Goal: Information Seeking & Learning: Learn about a topic

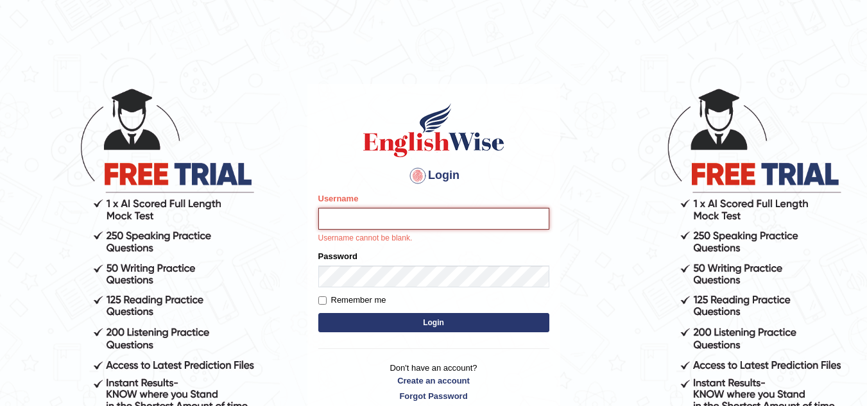
type input "sk247289"
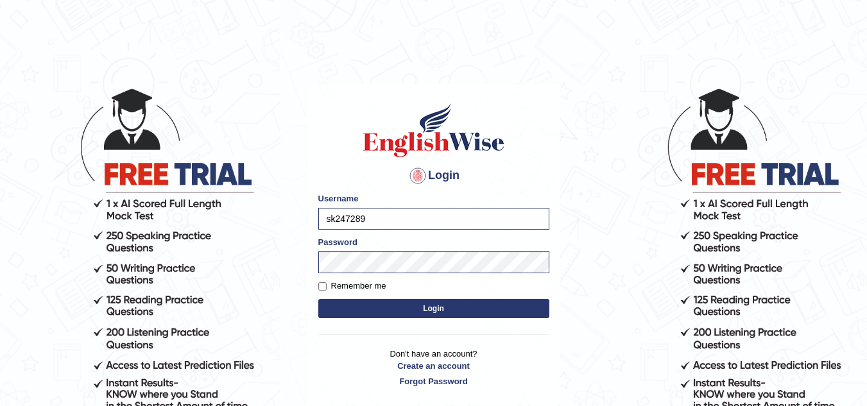
click at [433, 306] on button "Login" at bounding box center [433, 308] width 231 height 19
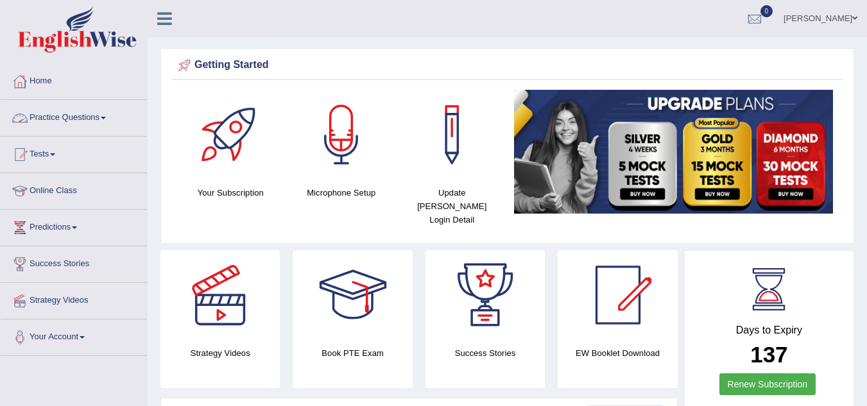
click at [89, 115] on link "Practice Questions" at bounding box center [74, 116] width 146 height 32
click at [89, 115] on link "Practice Questions" at bounding box center [72, 116] width 143 height 32
click at [101, 117] on link "Practice Questions" at bounding box center [74, 116] width 146 height 32
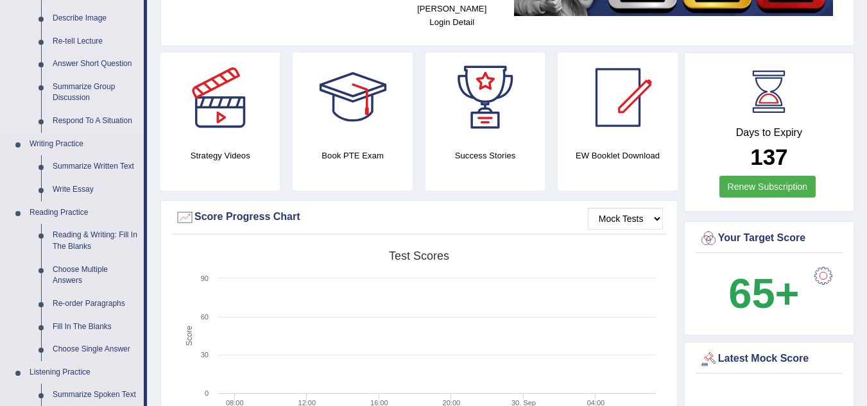
scroll to position [202, 0]
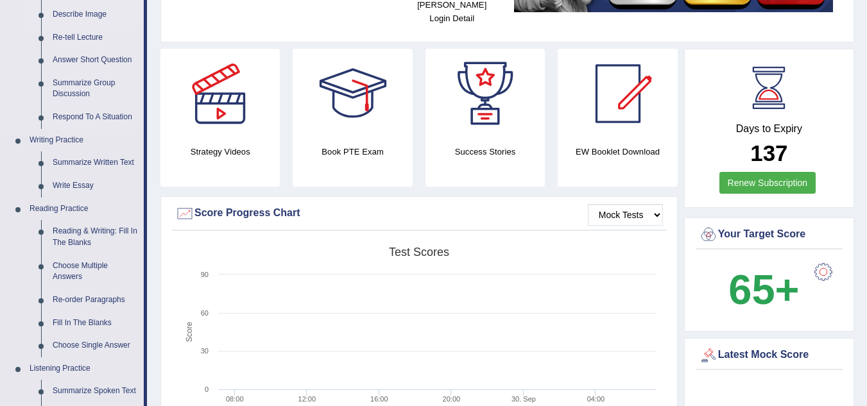
click at [107, 225] on link "Reading & Writing: Fill In The Blanks" at bounding box center [95, 237] width 97 height 34
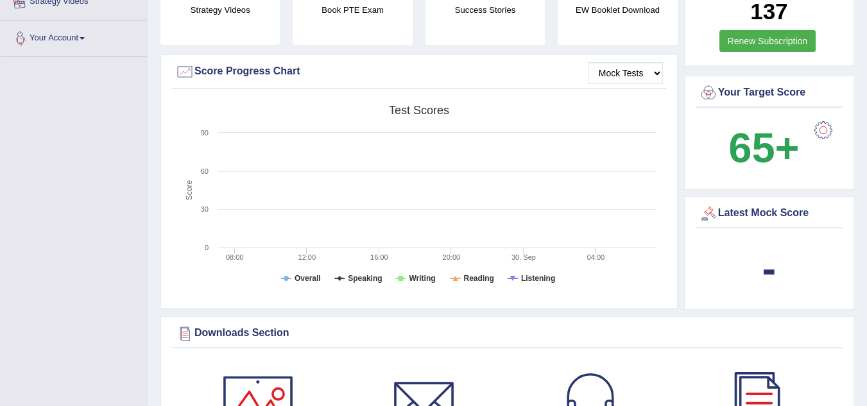
scroll to position [419, 0]
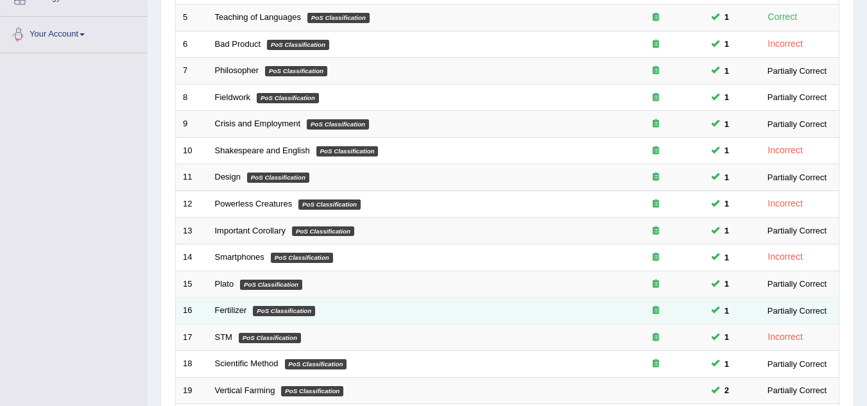
scroll to position [444, 0]
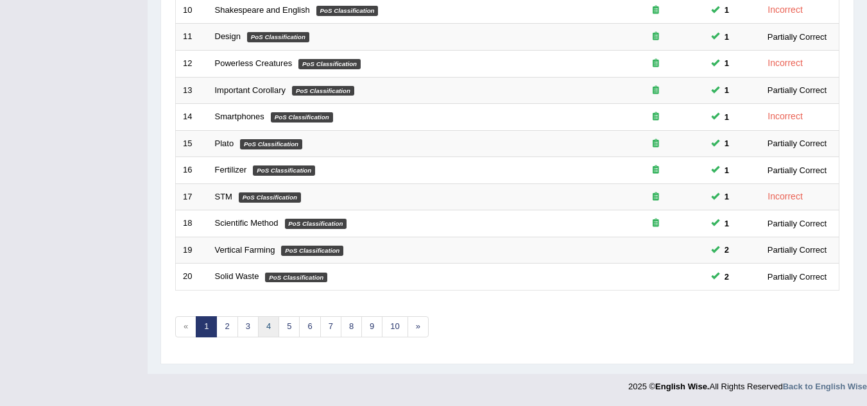
click at [270, 324] on link "4" at bounding box center [268, 326] width 21 height 21
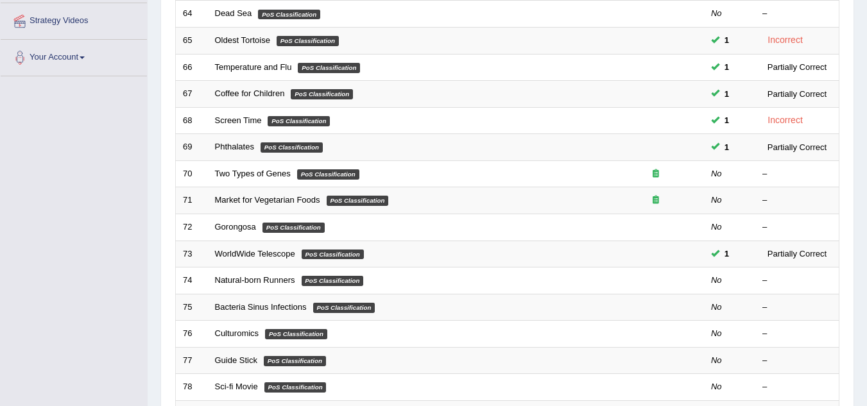
scroll to position [281, 0]
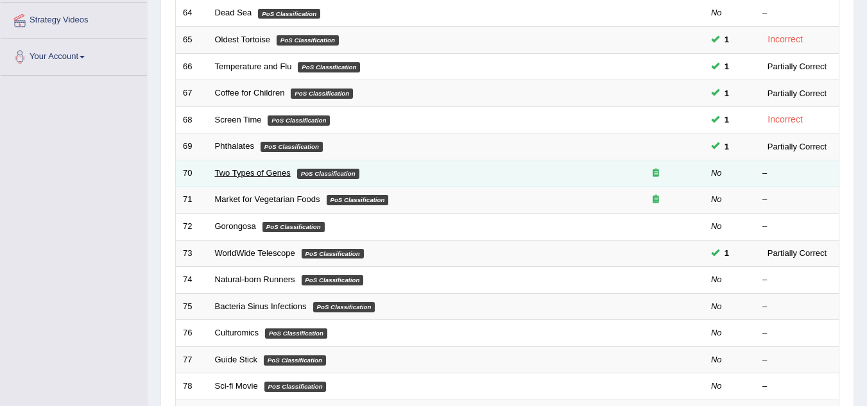
click at [250, 169] on link "Two Types of Genes" at bounding box center [253, 173] width 76 height 10
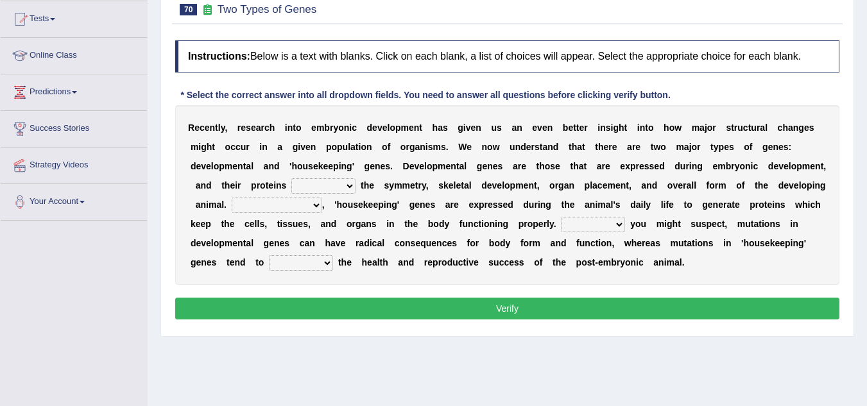
scroll to position [112, 0]
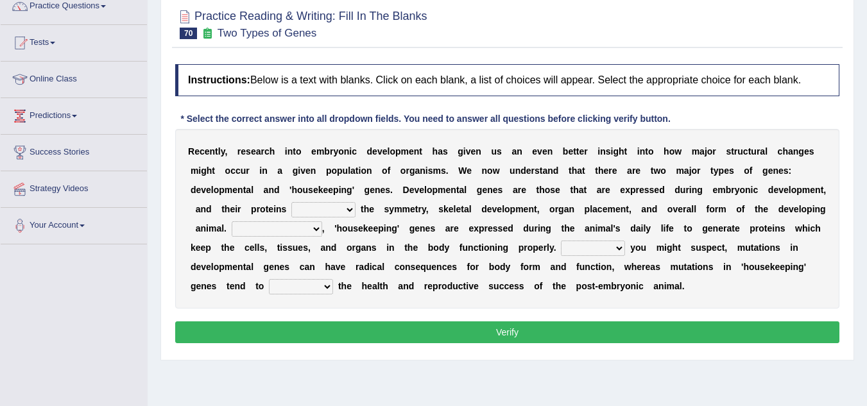
click at [324, 211] on select "push control hold elevate" at bounding box center [323, 209] width 64 height 15
click at [291, 202] on select "push control hold elevate" at bounding box center [323, 209] width 64 height 15
click at [324, 206] on select "push control hold elevate" at bounding box center [323, 209] width 64 height 15
click at [291, 202] on select "push control hold elevate" at bounding box center [323, 209] width 64 height 15
click at [329, 206] on select "push control hold elevate" at bounding box center [323, 209] width 64 height 15
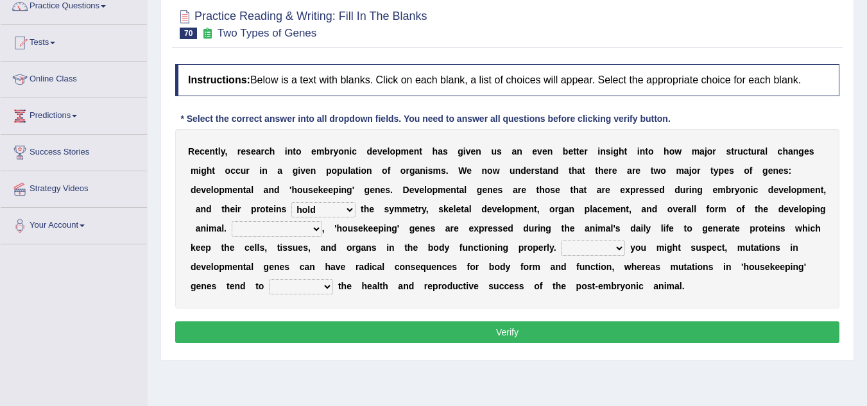
select select "control"
click at [291, 202] on select "push control hold elevate" at bounding box center [323, 209] width 64 height 15
click at [281, 225] on select "Correspondingly Inclusively Conversely In contrast" at bounding box center [277, 228] width 91 height 15
click at [232, 221] on select "Correspondingly Inclusively Conversely In contrast" at bounding box center [277, 228] width 91 height 15
click at [272, 234] on select "Correspondingly Inclusively Conversely In contrast" at bounding box center [277, 228] width 91 height 15
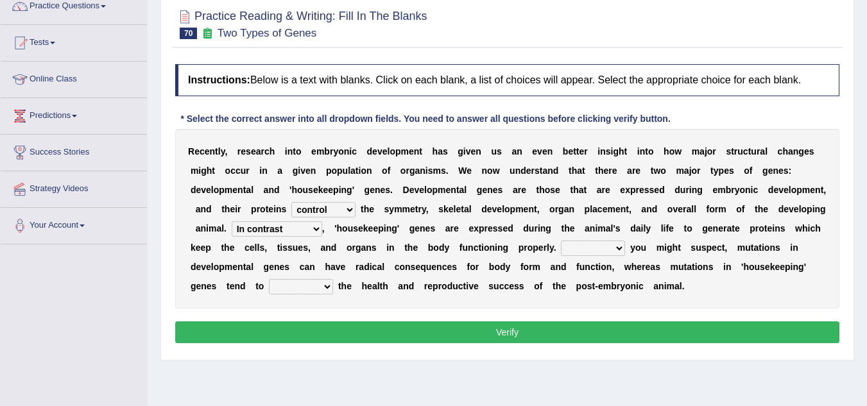
select select "Correspondingly"
click at [232, 221] on select "Correspondingly Inclusively Conversely In contrast" at bounding box center [277, 228] width 91 height 15
click at [308, 230] on select "Correspondingly Inclusively Conversely In contrast" at bounding box center [277, 228] width 91 height 15
click at [232, 221] on select "Correspondingly Inclusively Conversely In contrast" at bounding box center [277, 228] width 91 height 15
click at [574, 243] on select "For As With Within" at bounding box center [593, 248] width 64 height 15
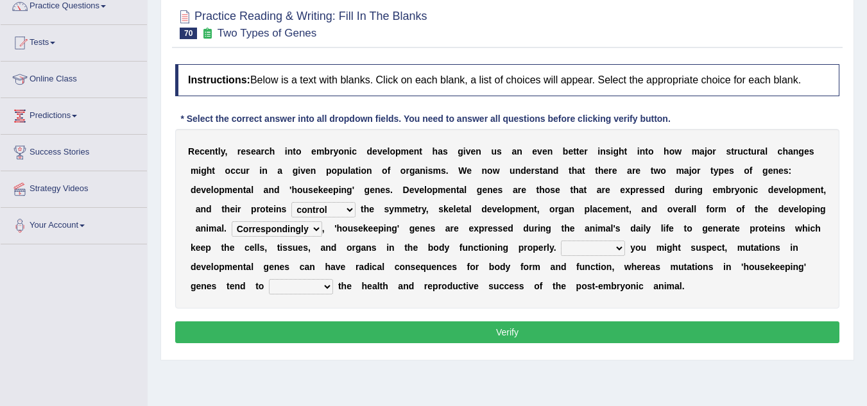
click at [777, 320] on div "Instructions: Below is a text with blanks. Click on each blank, a list of choic…" at bounding box center [507, 206] width 671 height 296
click at [578, 248] on select "For As With Within" at bounding box center [593, 248] width 64 height 15
click at [561, 241] on select "For As With Within" at bounding box center [593, 248] width 64 height 15
click at [586, 243] on select "For As With Within" at bounding box center [593, 248] width 64 height 15
click at [561, 241] on select "For As With Within" at bounding box center [593, 248] width 64 height 15
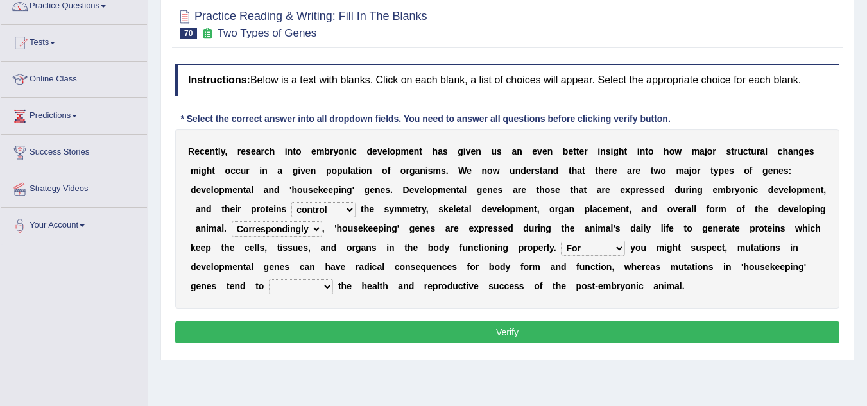
click at [587, 251] on select "For As With Within" at bounding box center [593, 248] width 64 height 15
select select "With"
click at [561, 241] on select "For As With Within" at bounding box center [593, 248] width 64 height 15
click at [308, 284] on select "affect effect interrupt defect" at bounding box center [301, 286] width 64 height 15
select select "affect"
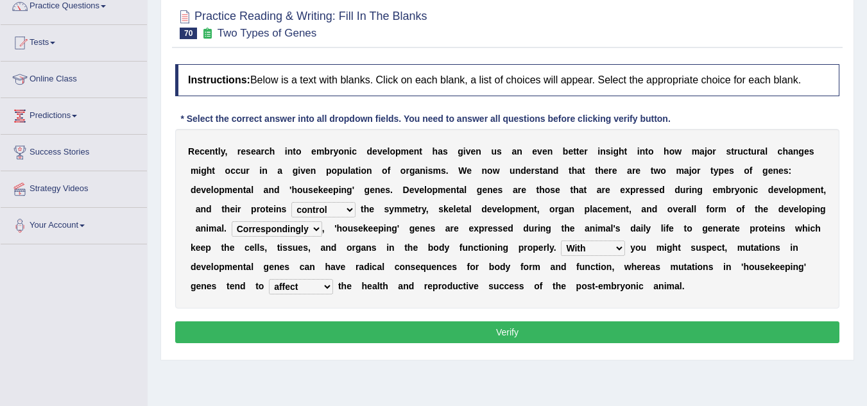
click at [269, 279] on select "affect effect interrupt defect" at bounding box center [301, 286] width 64 height 15
click at [313, 286] on select "affect effect interrupt defect" at bounding box center [301, 286] width 64 height 15
click at [269, 279] on select "affect effect interrupt defect" at bounding box center [301, 286] width 64 height 15
click at [392, 338] on button "Verify" at bounding box center [507, 333] width 664 height 22
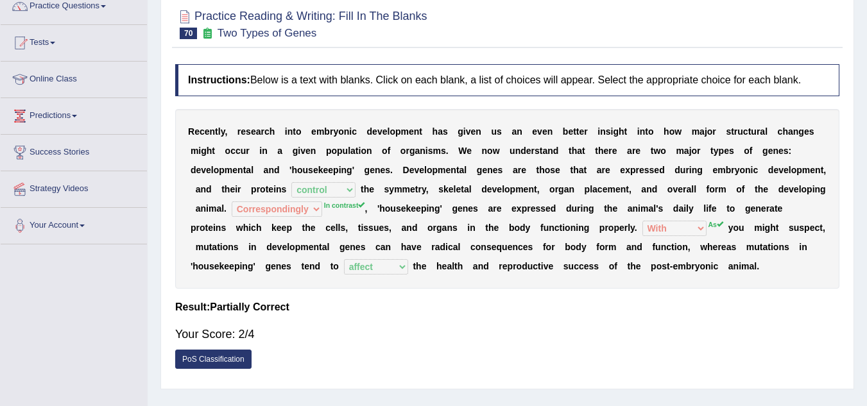
scroll to position [0, 0]
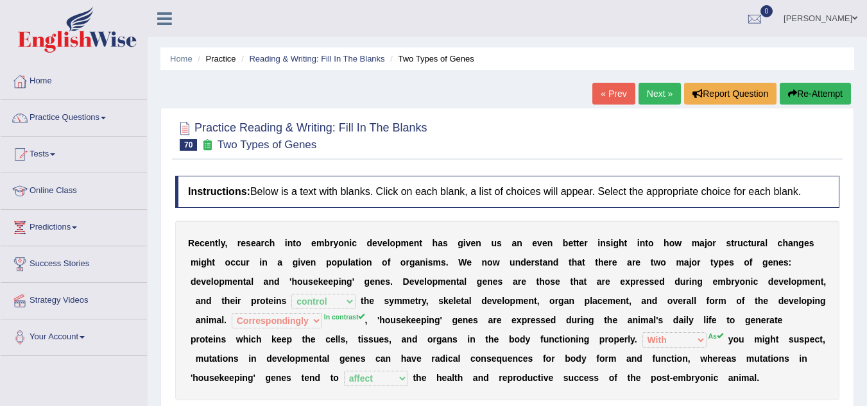
click at [654, 96] on link "Next »" at bounding box center [660, 94] width 42 height 22
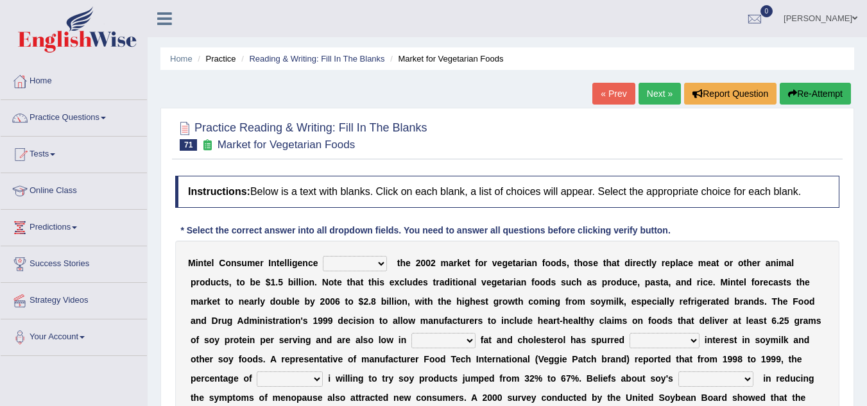
scroll to position [53, 0]
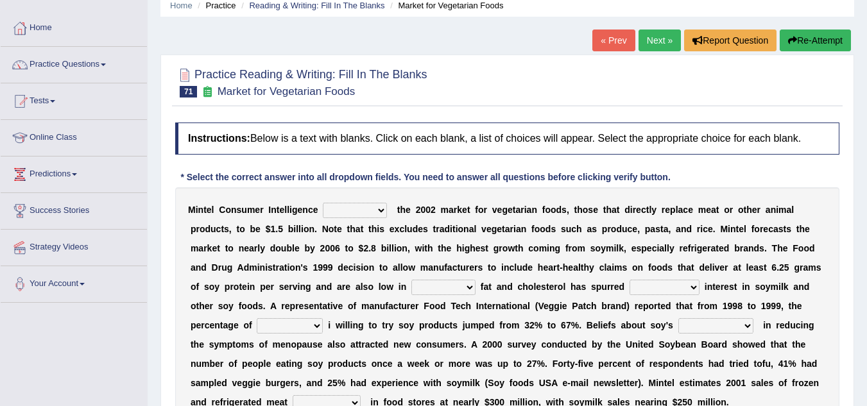
click at [345, 216] on select "deals fulfills creates estimates" at bounding box center [355, 210] width 64 height 15
click at [418, 216] on div "M i n t e l C o n s u m e r I n t e l l i g e n c e deals fulfills creates esti…" at bounding box center [507, 306] width 664 height 238
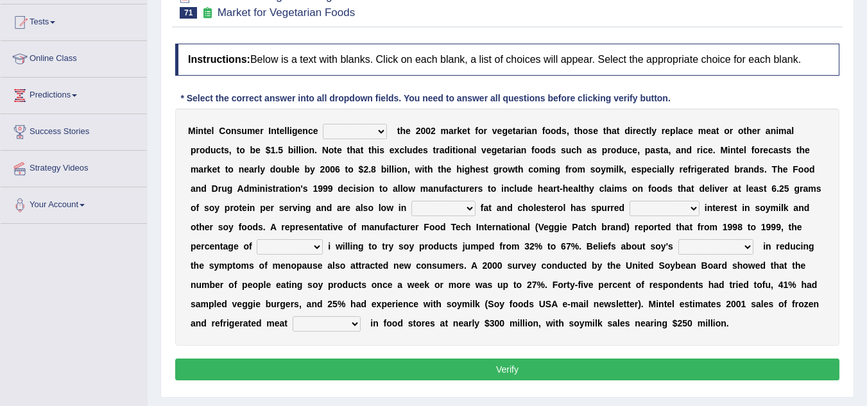
scroll to position [134, 0]
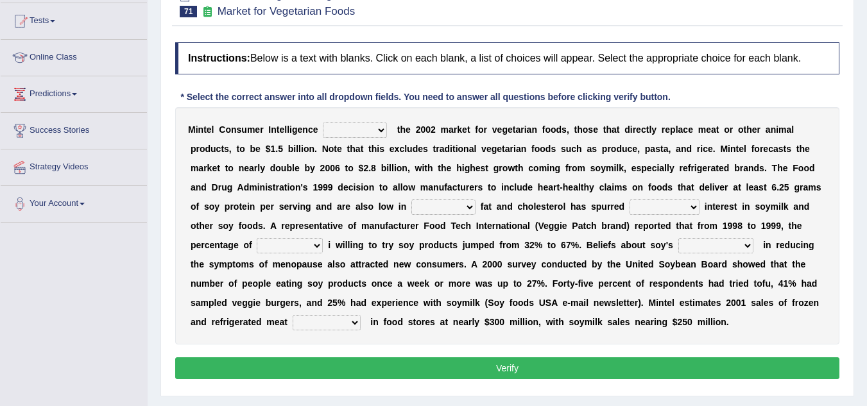
click at [644, 207] on select "good big tremendous extreme" at bounding box center [665, 207] width 70 height 15
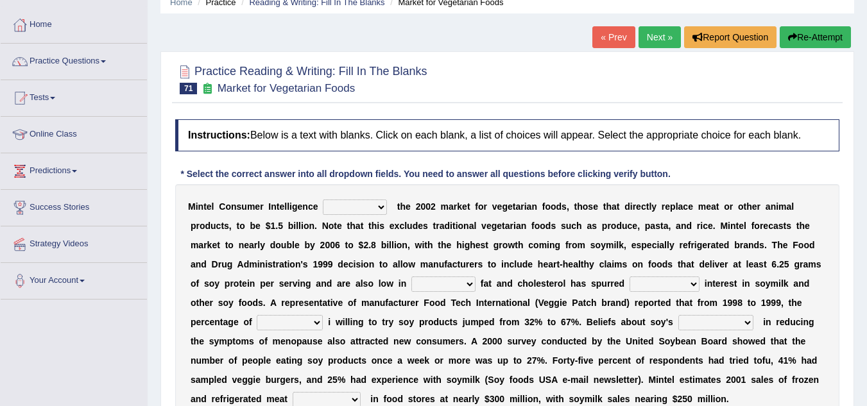
scroll to position [56, 0]
click at [639, 36] on link "Next »" at bounding box center [660, 38] width 42 height 22
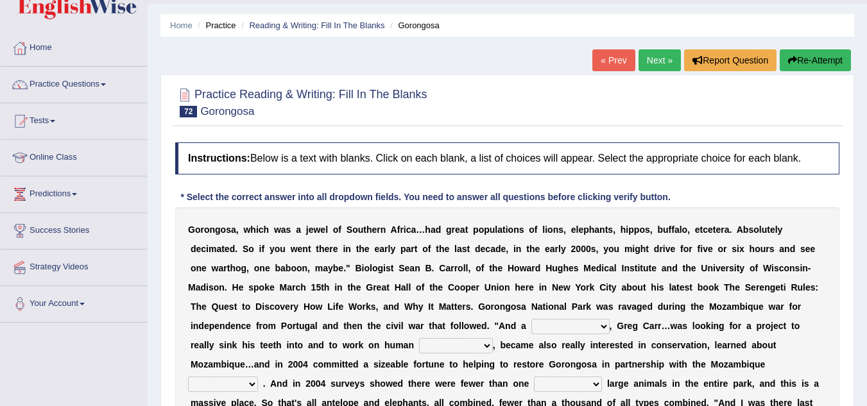
scroll to position [34, 0]
click at [639, 71] on div "« Prev Next » Report Question Re-Attempt" at bounding box center [724, 61] width 262 height 25
click at [643, 65] on link "Next »" at bounding box center [660, 60] width 42 height 22
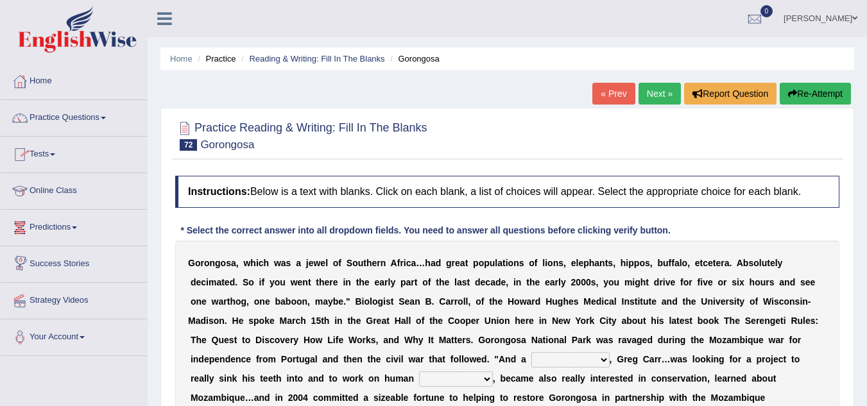
click at [76, 114] on link "Practice Questions" at bounding box center [74, 116] width 146 height 32
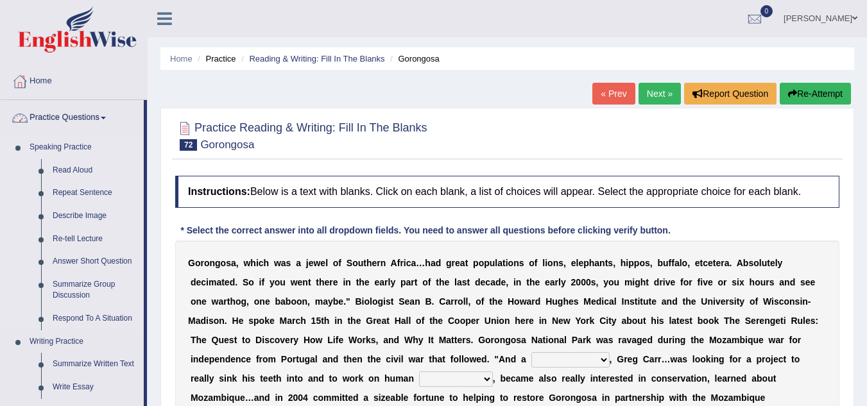
click at [73, 150] on link "Speaking Practice" at bounding box center [84, 147] width 120 height 23
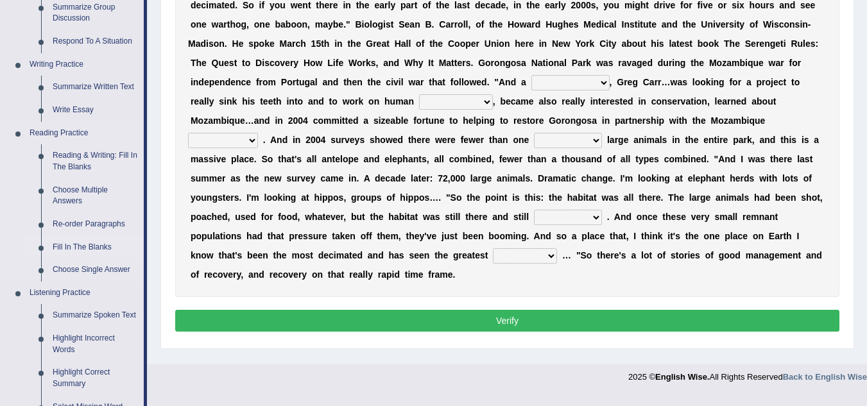
scroll to position [287, 0]
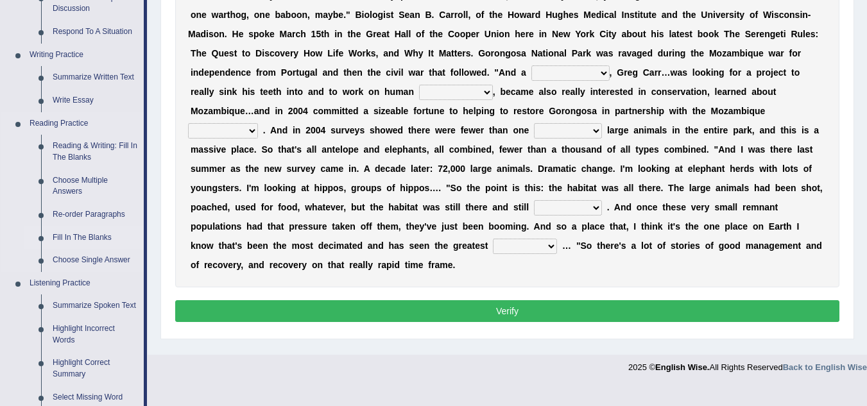
click at [74, 234] on link "Fill In The Blanks" at bounding box center [95, 238] width 97 height 23
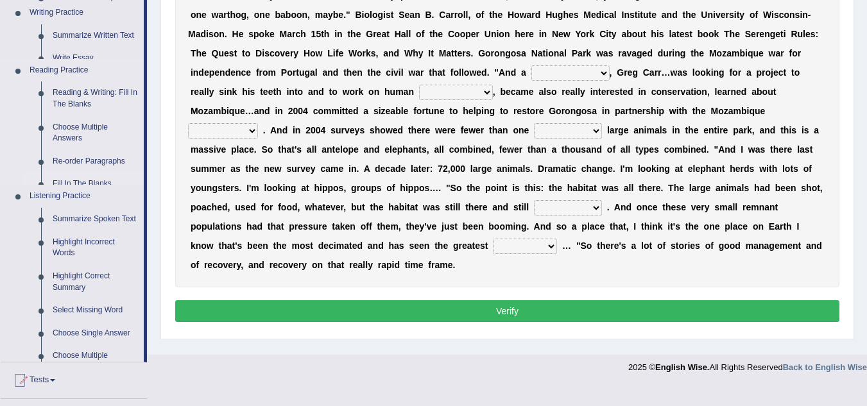
scroll to position [268, 0]
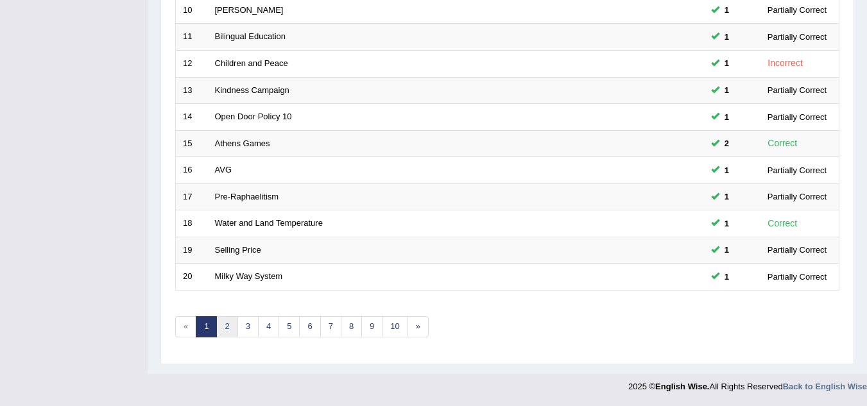
click at [230, 318] on link "2" at bounding box center [226, 326] width 21 height 21
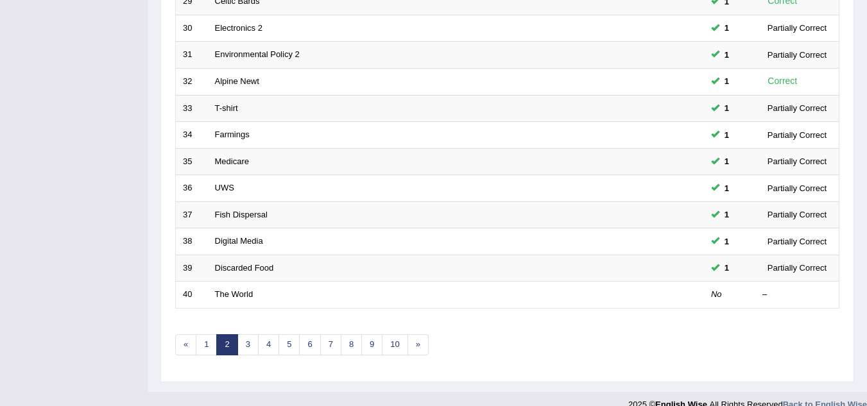
scroll to position [444, 0]
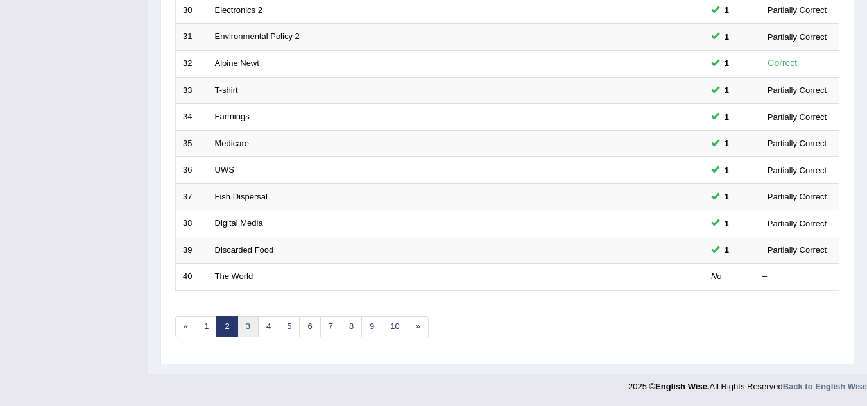
click at [248, 327] on link "3" at bounding box center [248, 326] width 21 height 21
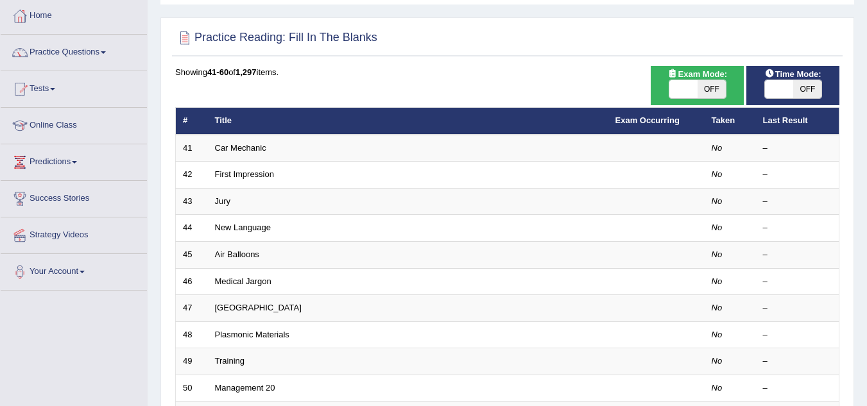
scroll to position [64, 0]
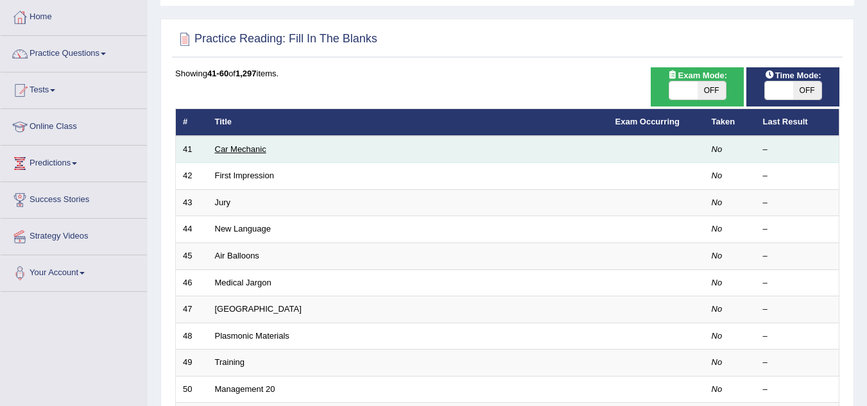
click at [254, 153] on link "Car Mechanic" at bounding box center [240, 149] width 51 height 10
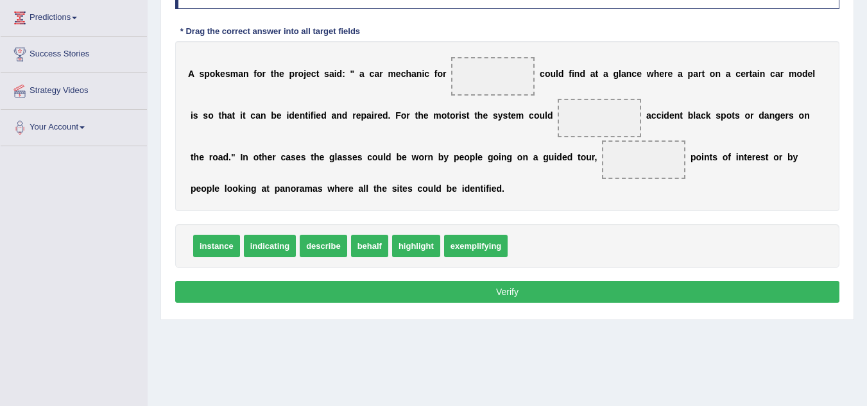
scroll to position [211, 0]
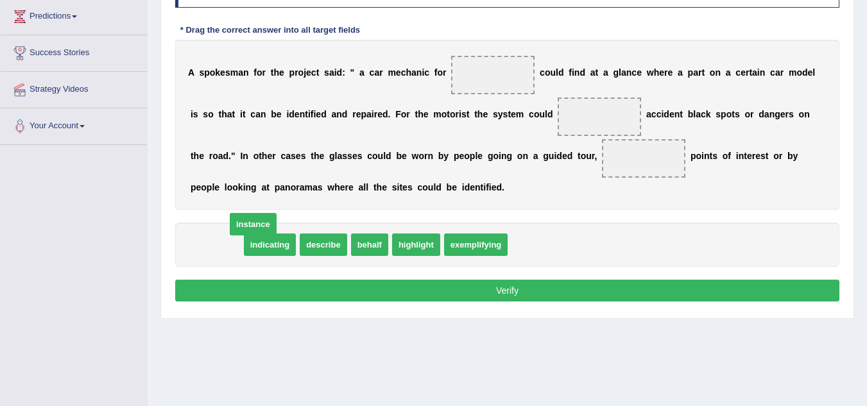
drag, startPoint x: 219, startPoint y: 242, endPoint x: 256, endPoint y: 221, distance: 42.0
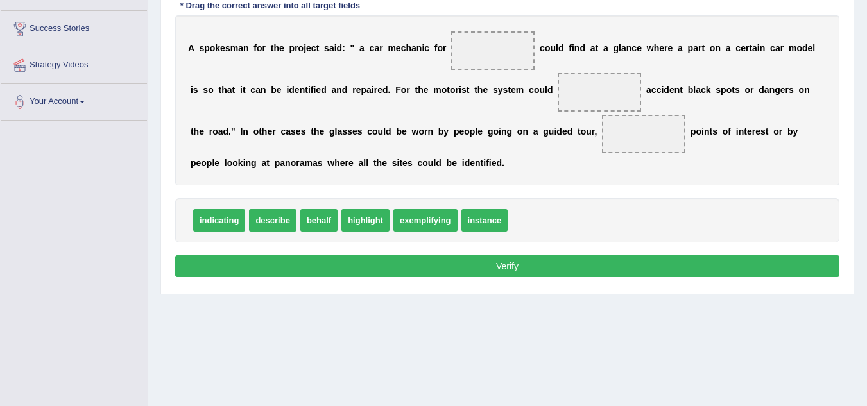
scroll to position [236, 0]
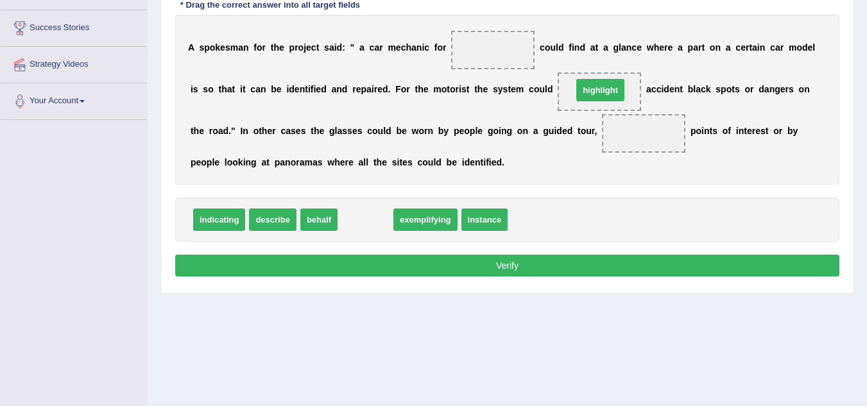
drag, startPoint x: 379, startPoint y: 225, endPoint x: 614, endPoint y: 96, distance: 268.4
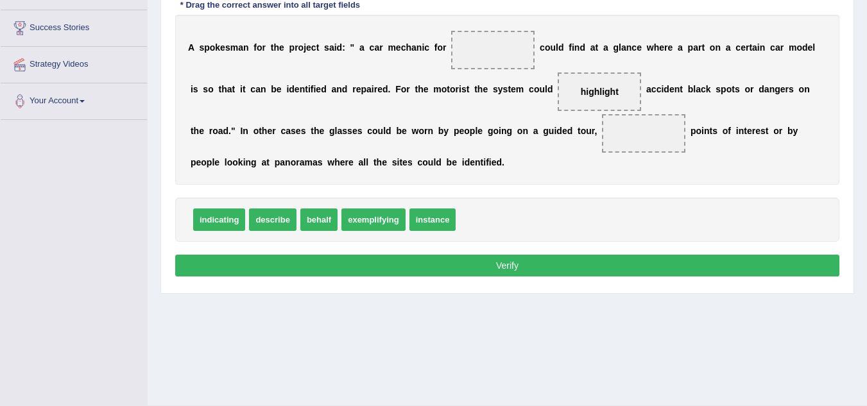
click at [210, 219] on span "indicating" at bounding box center [219, 220] width 52 height 22
drag, startPoint x: 220, startPoint y: 219, endPoint x: 587, endPoint y: 93, distance: 387.6
click at [274, 222] on span "behalf" at bounding box center [262, 220] width 37 height 22
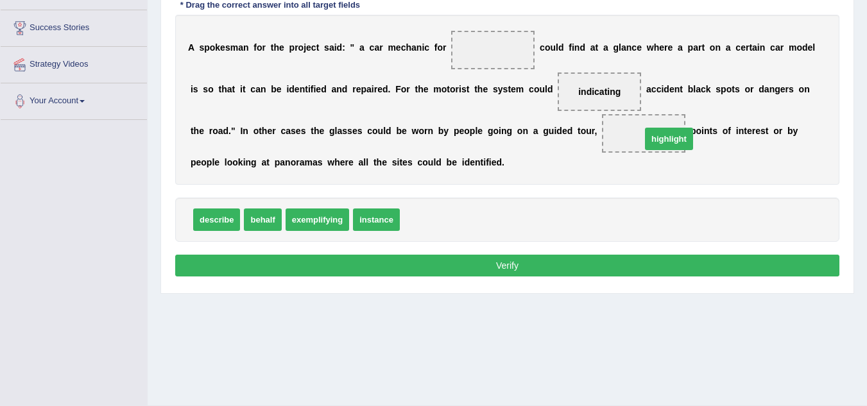
drag, startPoint x: 426, startPoint y: 225, endPoint x: 683, endPoint y: 144, distance: 269.2
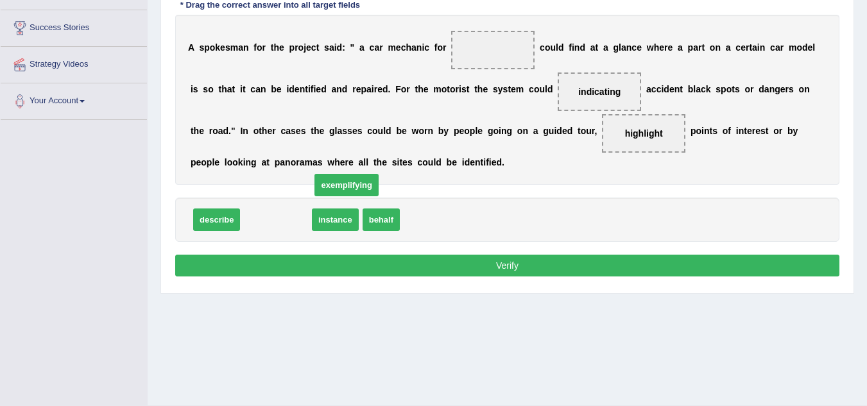
drag, startPoint x: 273, startPoint y: 222, endPoint x: 303, endPoint y: 207, distance: 33.9
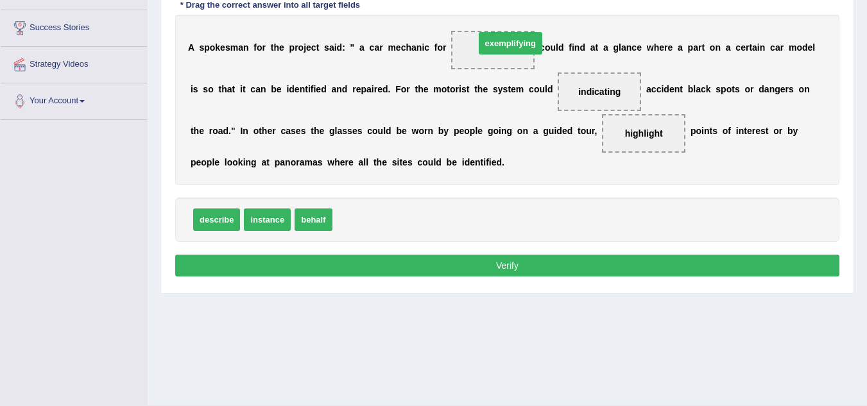
drag, startPoint x: 356, startPoint y: 220, endPoint x: 492, endPoint y: 49, distance: 218.4
click at [478, 269] on button "Verify" at bounding box center [507, 266] width 664 height 22
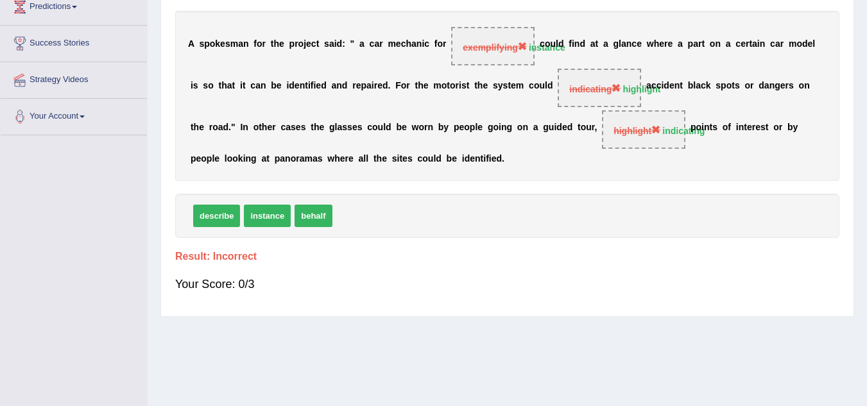
scroll to position [59, 0]
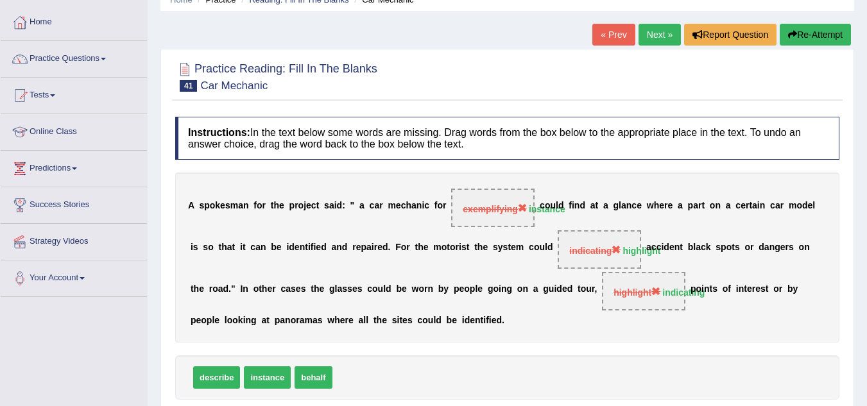
click at [663, 41] on link "Next »" at bounding box center [660, 35] width 42 height 22
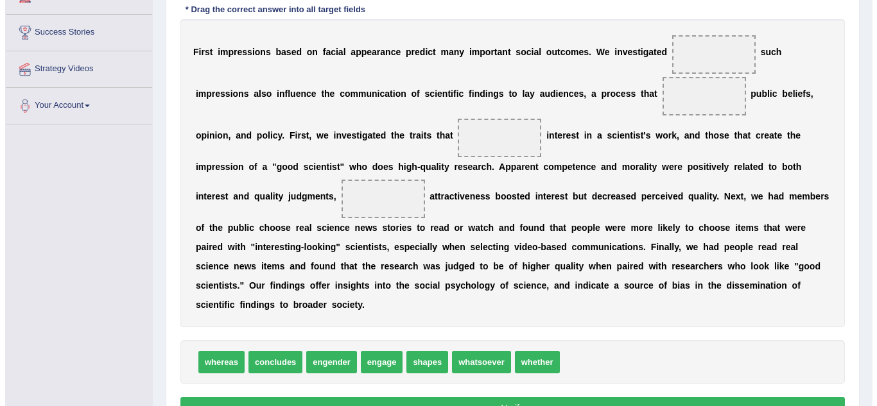
scroll to position [232, 0]
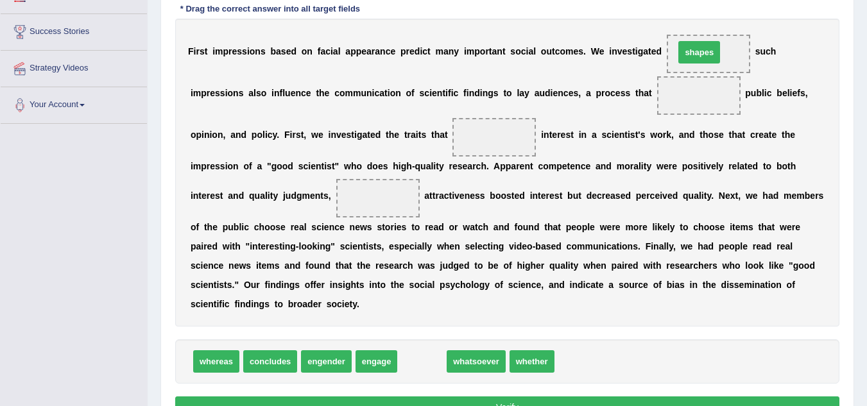
drag, startPoint x: 424, startPoint y: 368, endPoint x: 701, endPoint y: 58, distance: 415.5
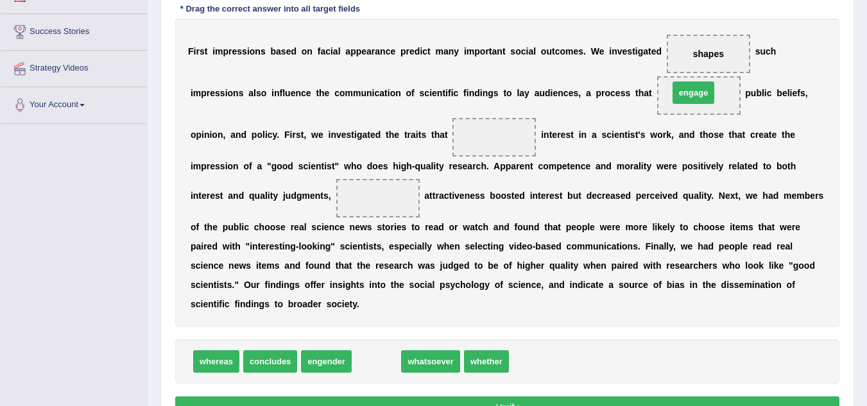
drag, startPoint x: 385, startPoint y: 361, endPoint x: 702, endPoint y: 91, distance: 416.7
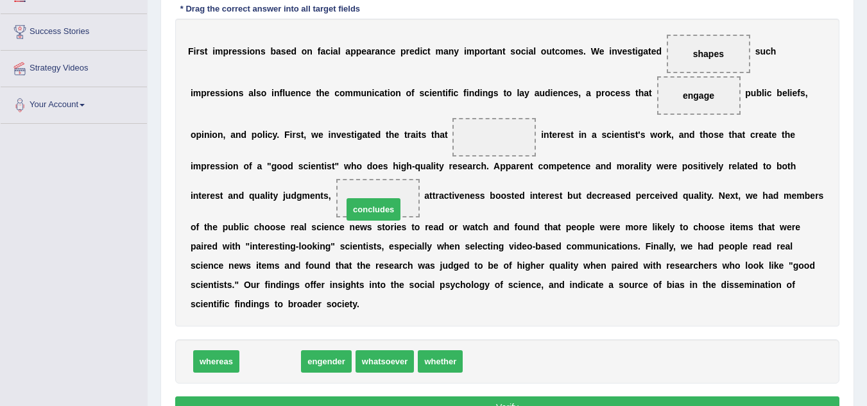
drag, startPoint x: 244, startPoint y: 372, endPoint x: 349, endPoint y: 220, distance: 184.7
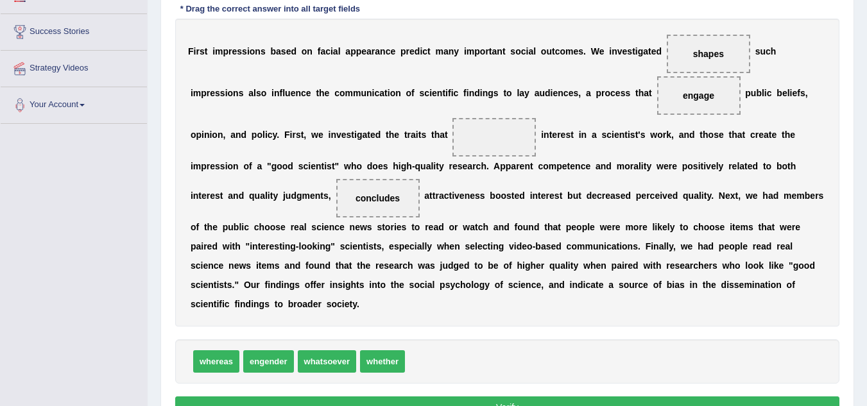
drag, startPoint x: 718, startPoint y: 95, endPoint x: 707, endPoint y: 94, distance: 11.6
click at [707, 94] on span "engage" at bounding box center [698, 95] width 83 height 39
drag, startPoint x: 707, startPoint y: 94, endPoint x: 496, endPoint y: 139, distance: 215.8
drag, startPoint x: 711, startPoint y: 50, endPoint x: 708, endPoint y: 89, distance: 38.7
drag, startPoint x: 227, startPoint y: 365, endPoint x: 729, endPoint y: 71, distance: 581.8
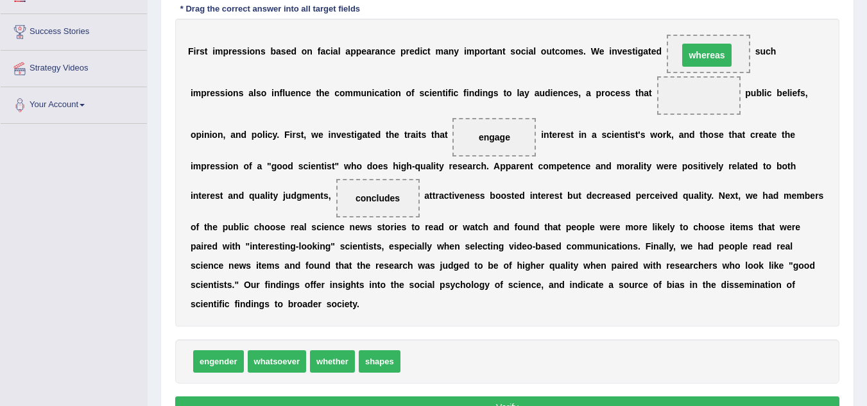
drag, startPoint x: 695, startPoint y: 95, endPoint x: 705, endPoint y: 47, distance: 49.2
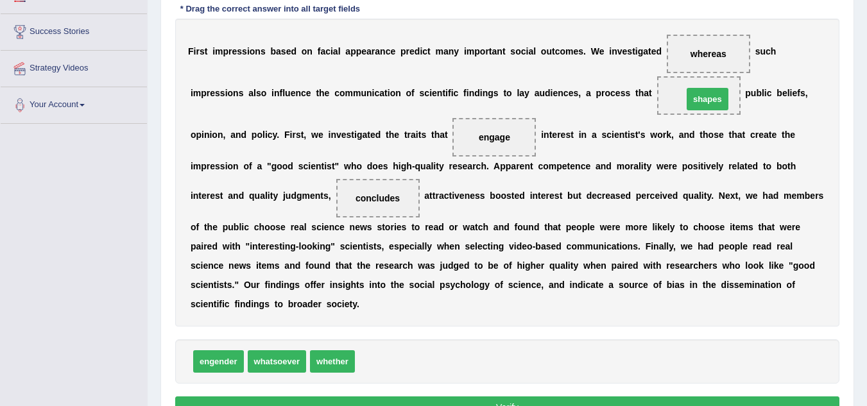
drag, startPoint x: 374, startPoint y: 358, endPoint x: 702, endPoint y: 94, distance: 420.6
click at [467, 402] on button "Verify" at bounding box center [507, 408] width 664 height 22
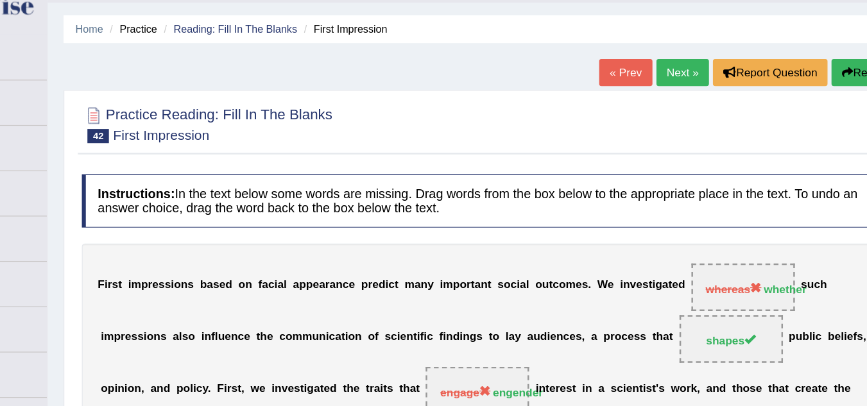
scroll to position [0, 0]
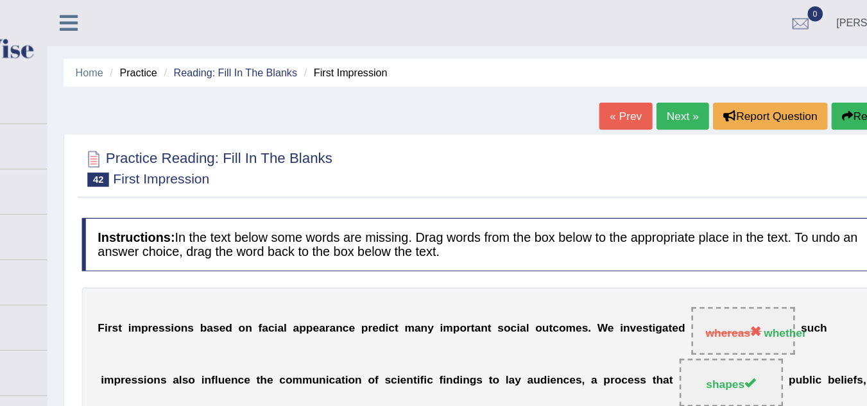
click at [661, 103] on link "Next »" at bounding box center [660, 94] width 42 height 22
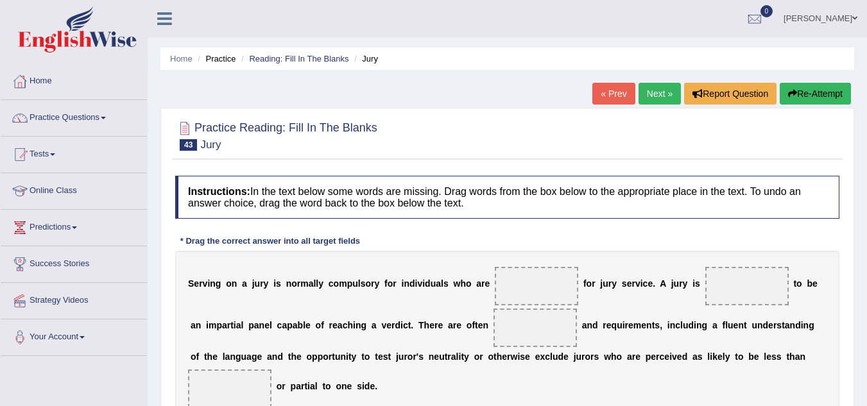
click at [664, 90] on link "Next »" at bounding box center [660, 94] width 42 height 22
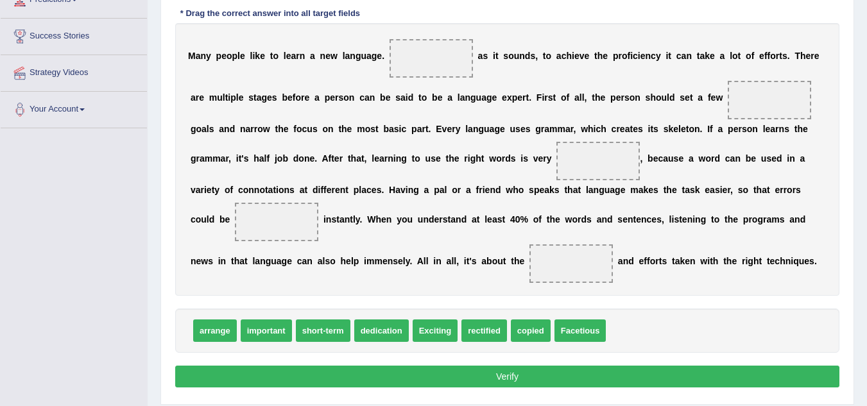
scroll to position [229, 0]
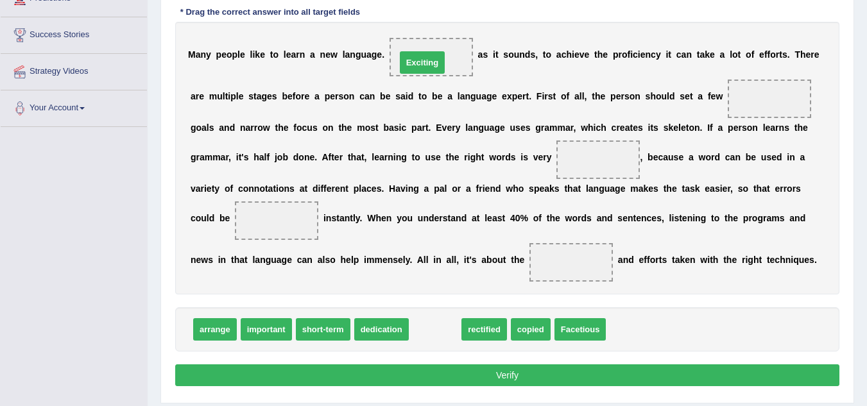
drag, startPoint x: 442, startPoint y: 329, endPoint x: 431, endPoint y: 62, distance: 267.3
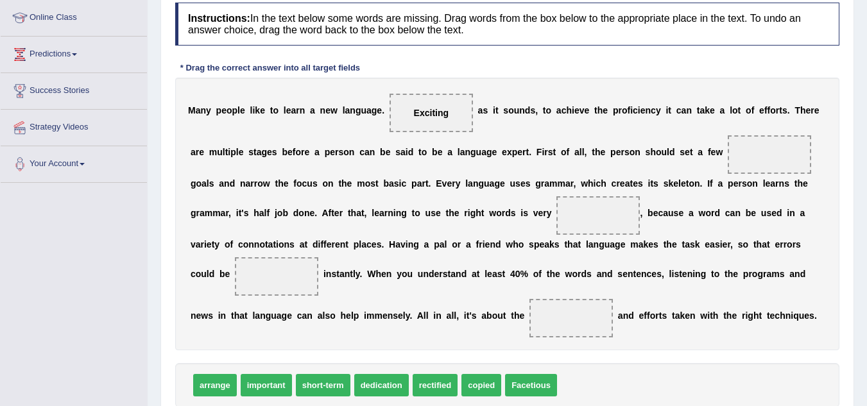
scroll to position [0, 0]
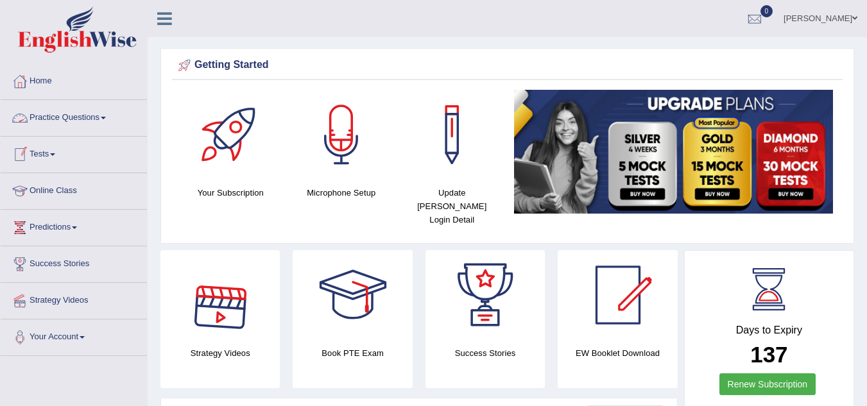
click at [77, 114] on link "Practice Questions" at bounding box center [74, 116] width 146 height 32
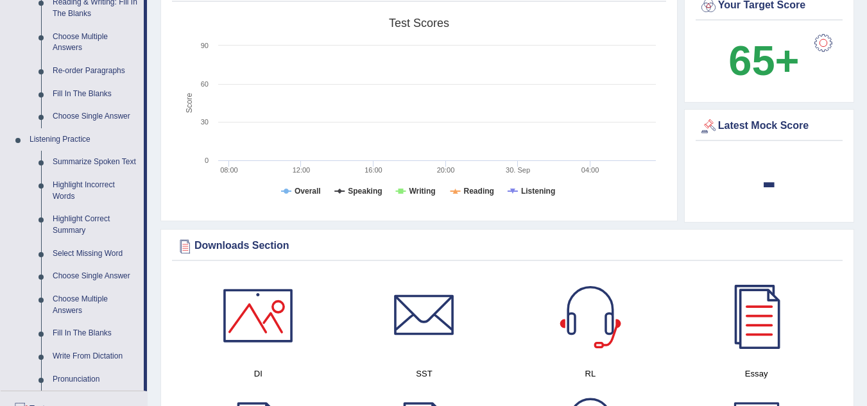
scroll to position [460, 0]
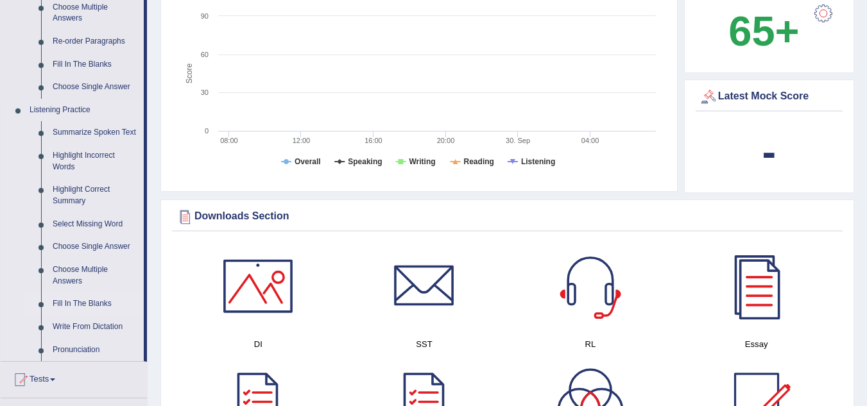
click at [82, 304] on link "Fill In The Blanks" at bounding box center [95, 304] width 97 height 23
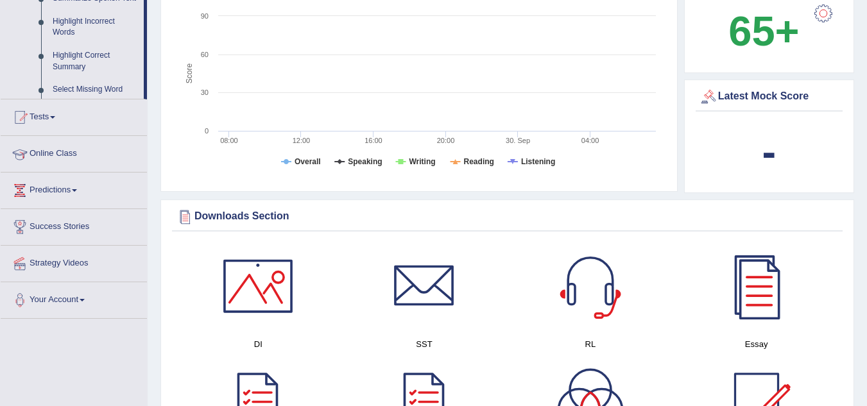
scroll to position [377, 0]
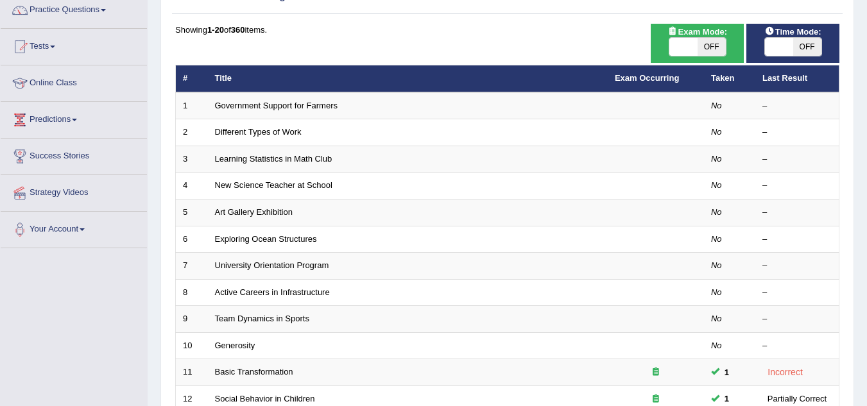
scroll to position [99, 0]
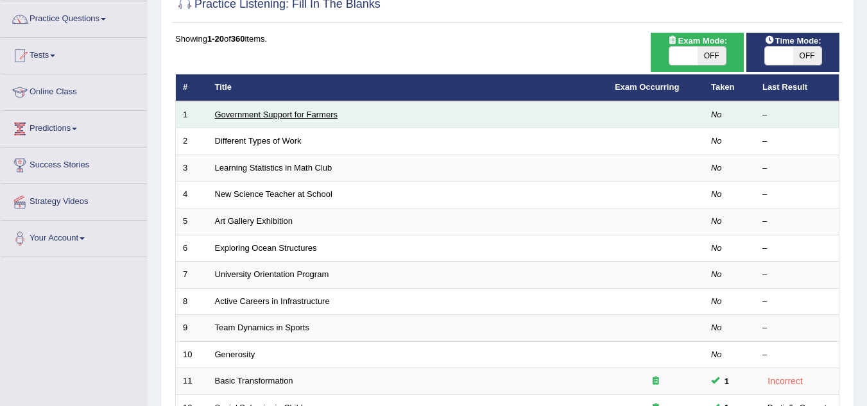
click at [272, 118] on link "Government Support for Farmers" at bounding box center [276, 115] width 123 height 10
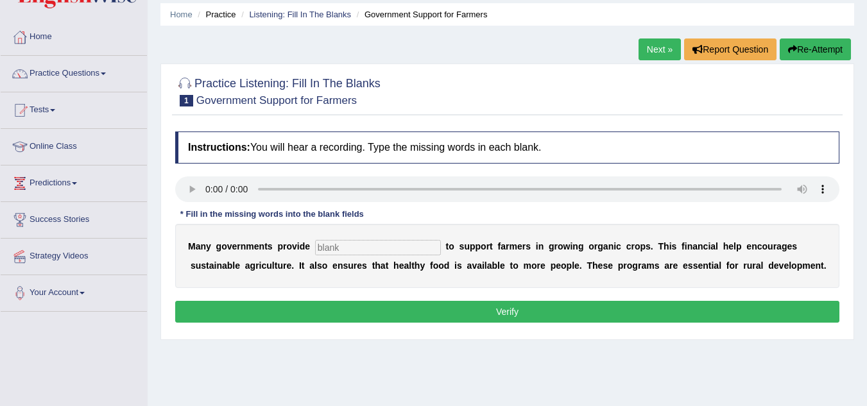
scroll to position [46, 0]
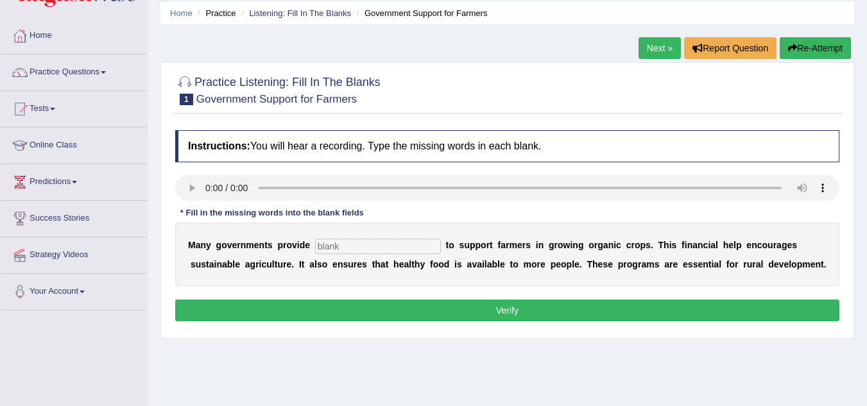
click at [359, 252] on input "text" at bounding box center [378, 246] width 126 height 15
type input "subsidies"
click at [80, 73] on link "Practice Questions" at bounding box center [74, 71] width 146 height 32
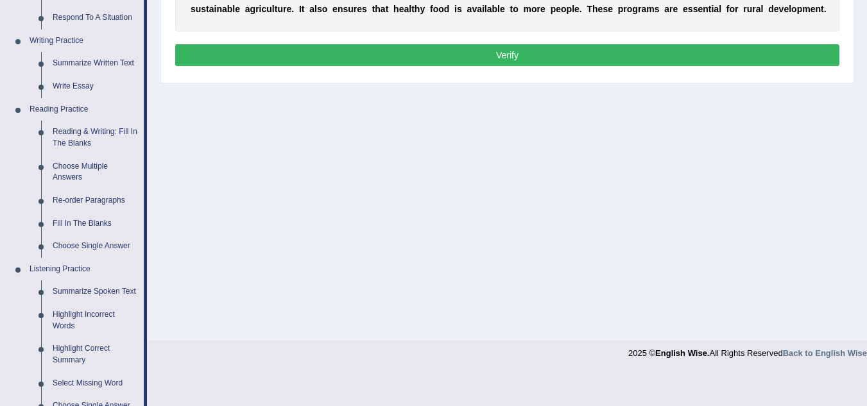
scroll to position [302, 0]
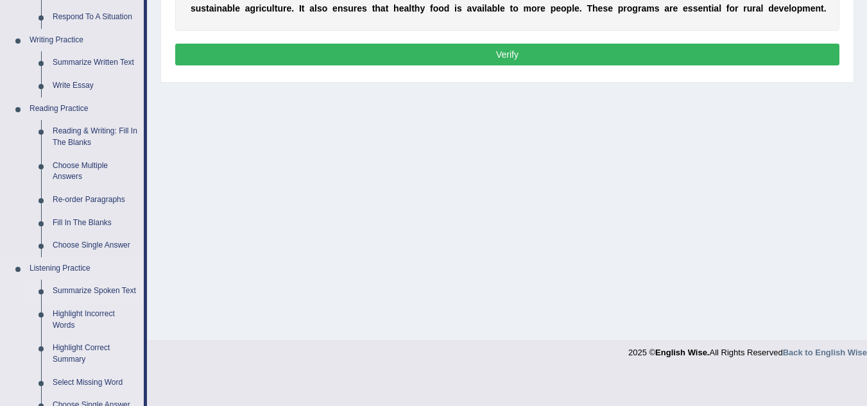
click at [106, 287] on link "Summarize Spoken Text" at bounding box center [95, 291] width 97 height 23
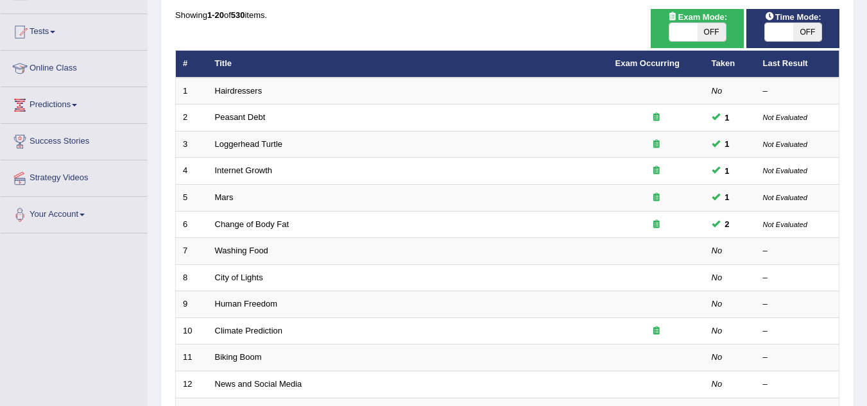
scroll to position [123, 0]
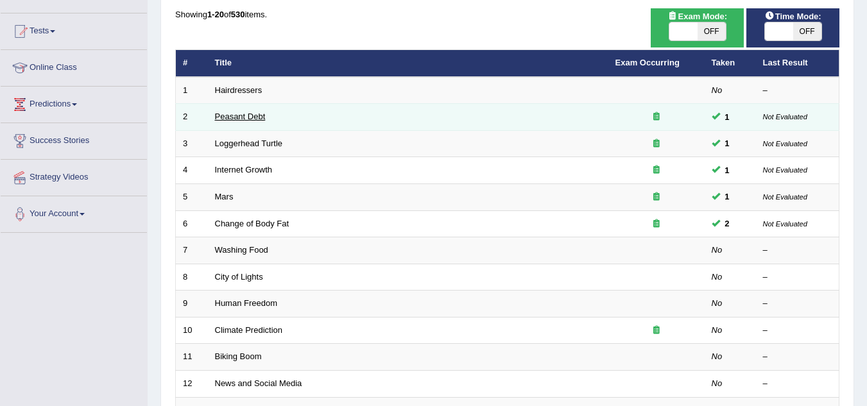
click at [239, 119] on link "Peasant Debt" at bounding box center [240, 117] width 51 height 10
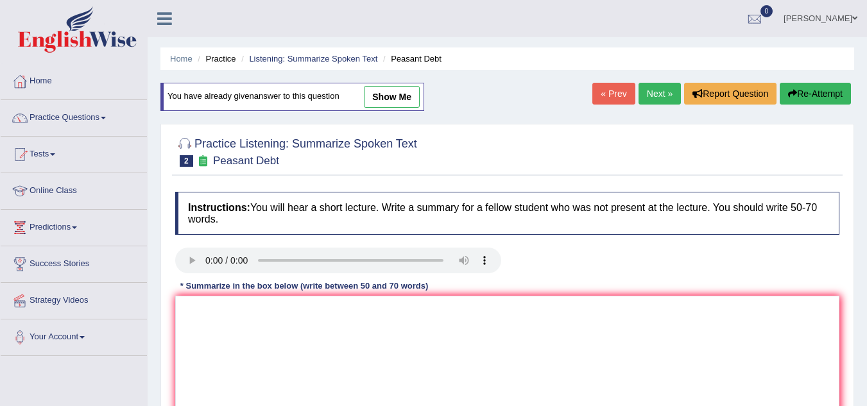
click at [385, 101] on link "show me" at bounding box center [392, 97] width 56 height 22
type textarea "Seed was the main topic was the lecture. Firstly, she mentioned that 150 farmer…"
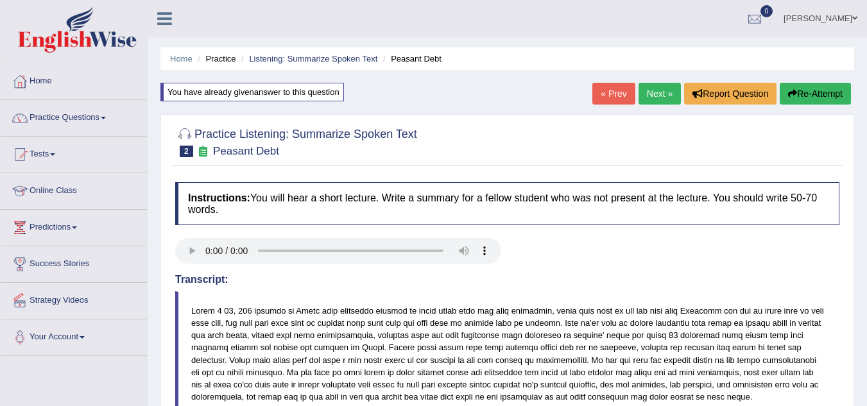
click at [668, 94] on link "Next »" at bounding box center [660, 94] width 42 height 22
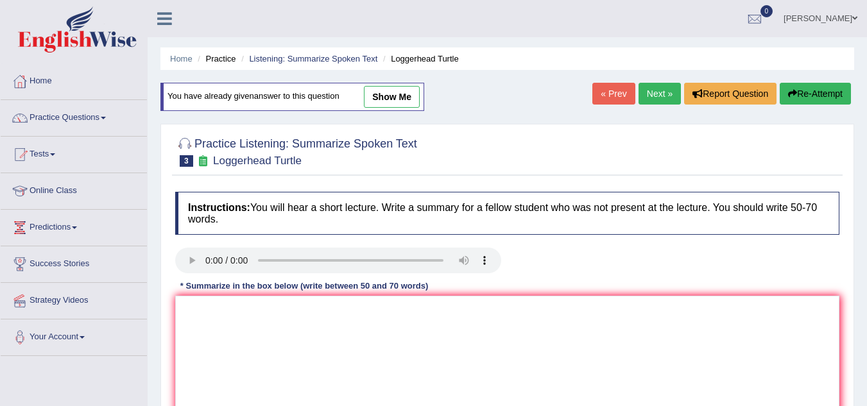
click at [408, 99] on link "show me" at bounding box center [392, 97] width 56 height 22
type textarea "tortle was the main topic of lecture. Firstly, he mentioned that tortle need to…"
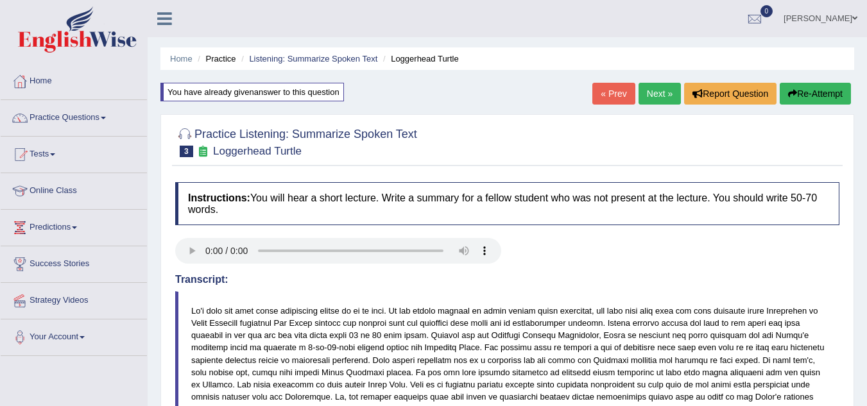
drag, startPoint x: 662, startPoint y: 80, endPoint x: 668, endPoint y: 99, distance: 20.1
click at [668, 99] on link "Next »" at bounding box center [660, 94] width 42 height 22
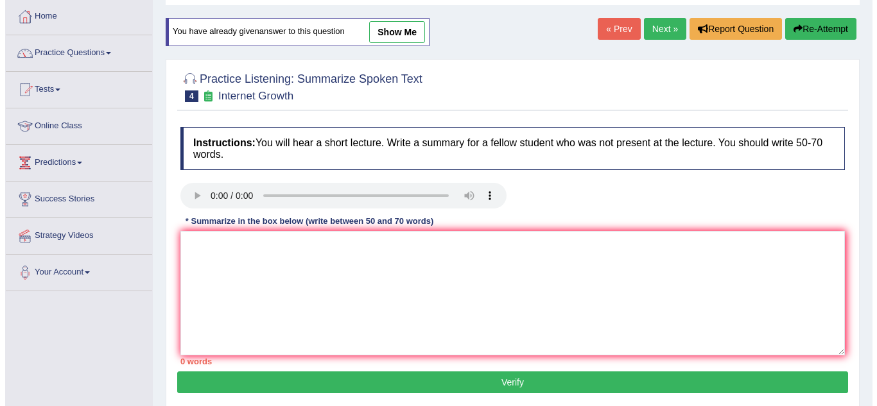
scroll to position [17, 0]
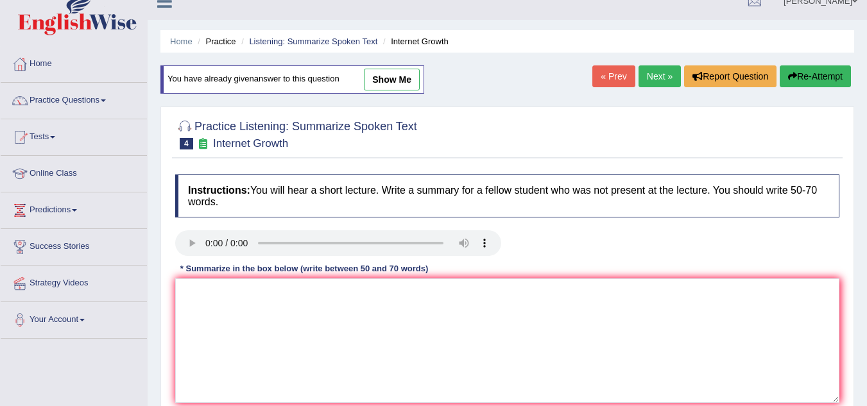
click at [391, 86] on link "show me" at bounding box center [392, 80] width 56 height 22
type textarea "online communication was the main idea of the lecture. Firstly, he mentioned th…"
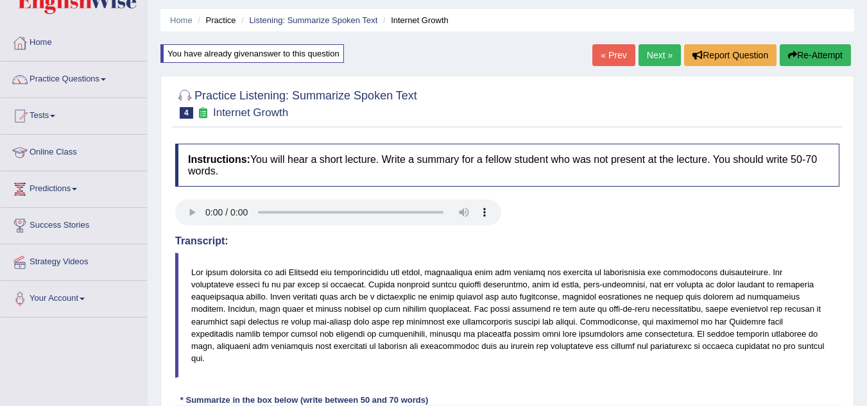
scroll to position [0, 0]
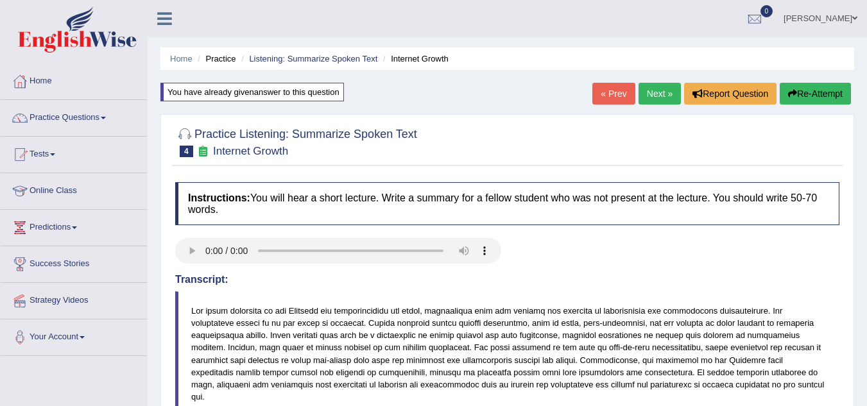
click at [666, 99] on link "Next »" at bounding box center [660, 94] width 42 height 22
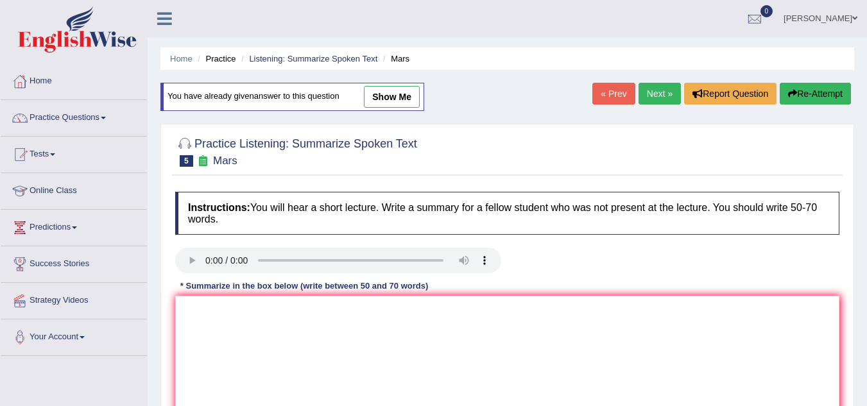
click at [406, 96] on link "show me" at bounding box center [392, 97] width 56 height 22
type textarea "Mars was the main idea of the topic of speaker. Firstly, she mentioned that Mar…"
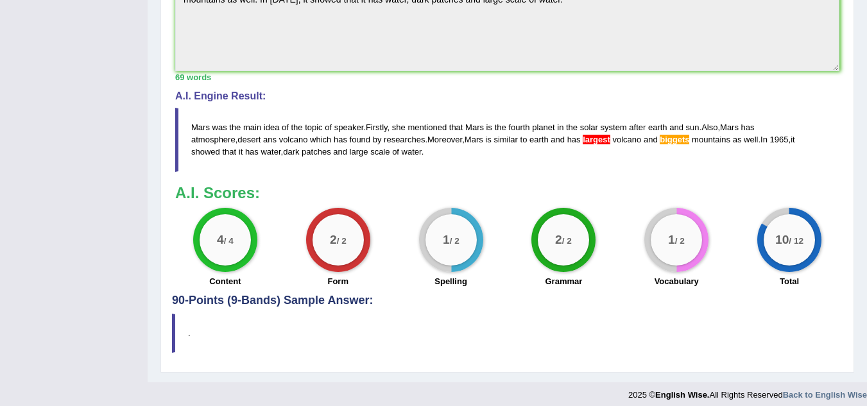
scroll to position [510, 0]
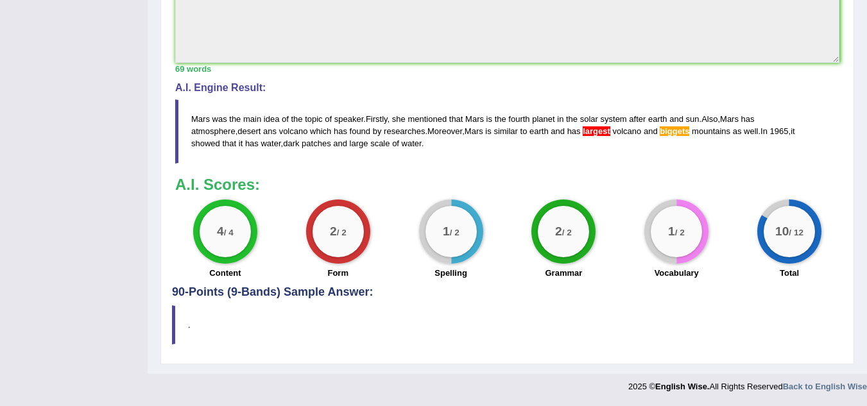
click at [395, 217] on div "1 / 2 Spelling" at bounding box center [451, 241] width 113 height 83
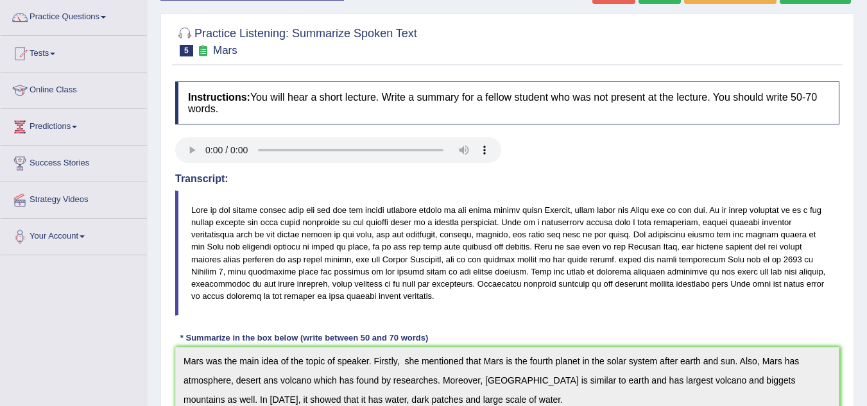
scroll to position [0, 0]
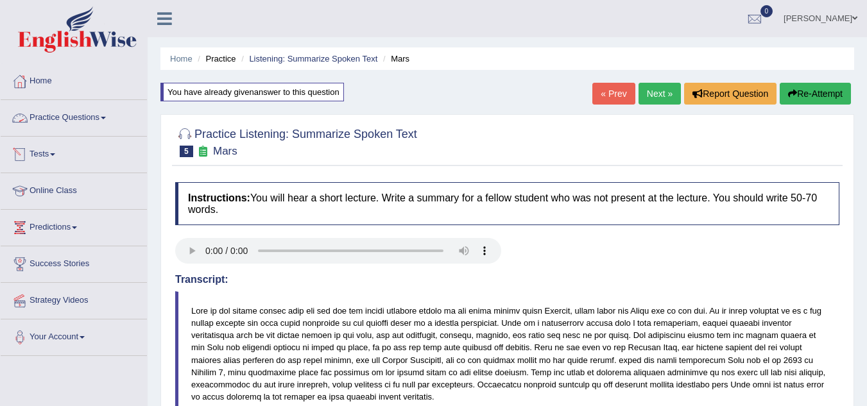
click at [94, 118] on link "Practice Questions" at bounding box center [74, 116] width 146 height 32
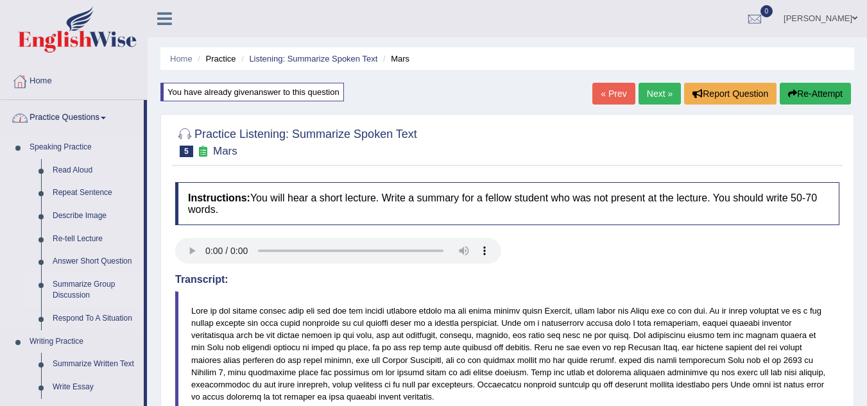
click at [67, 282] on link "Summarize Group Discussion" at bounding box center [95, 290] width 97 height 34
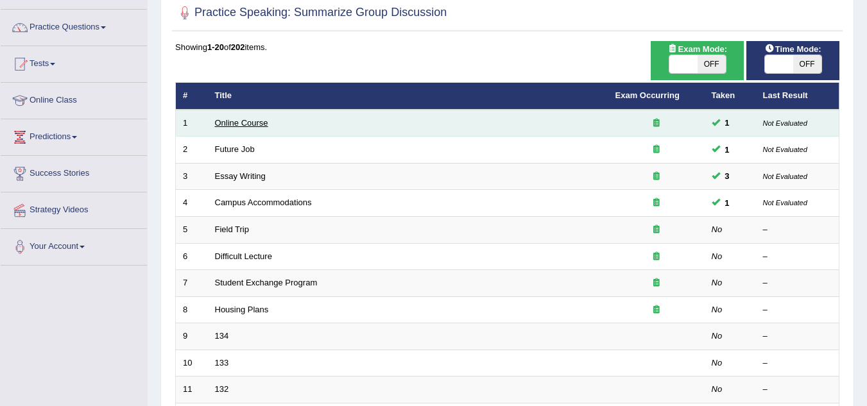
click at [256, 119] on link "Online Course" at bounding box center [241, 123] width 53 height 10
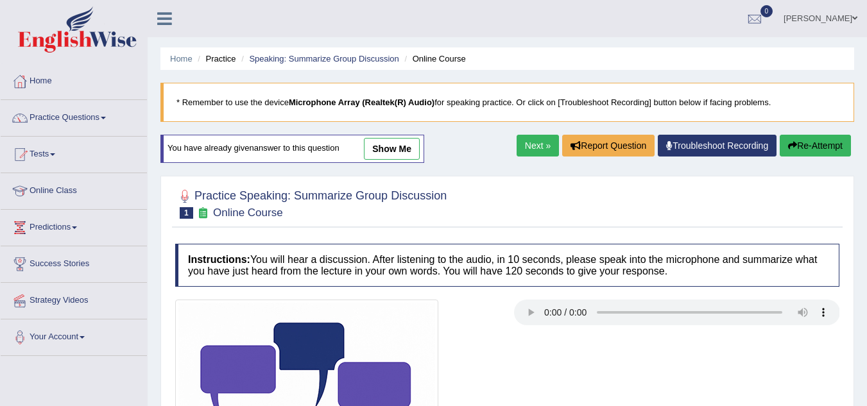
click at [411, 151] on link "show me" at bounding box center [392, 149] width 56 height 22
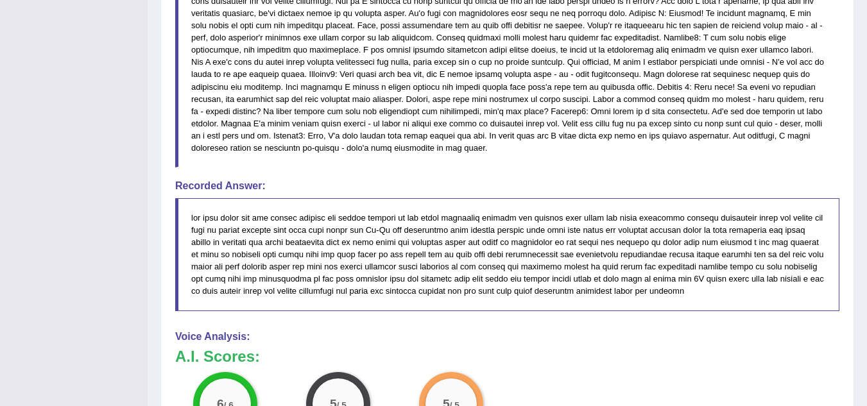
scroll to position [657, 0]
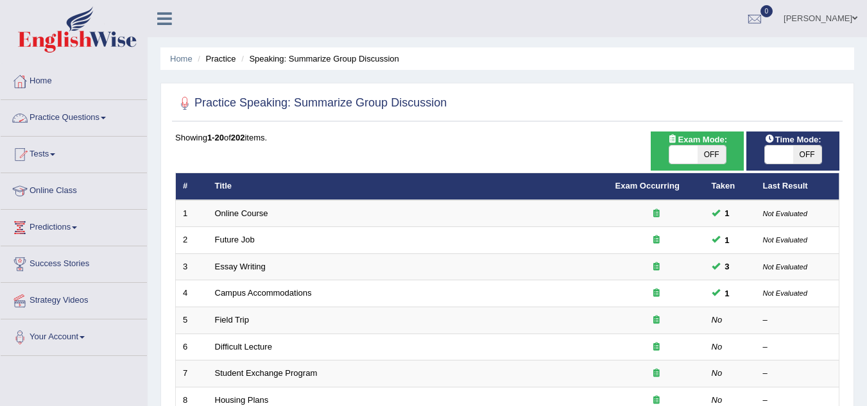
click at [92, 115] on link "Practice Questions" at bounding box center [74, 116] width 146 height 32
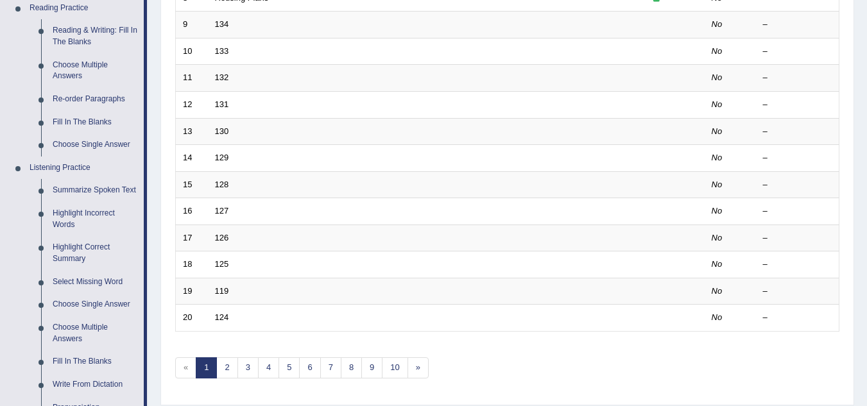
scroll to position [403, 0]
click at [98, 188] on link "Summarize Spoken Text" at bounding box center [95, 189] width 97 height 23
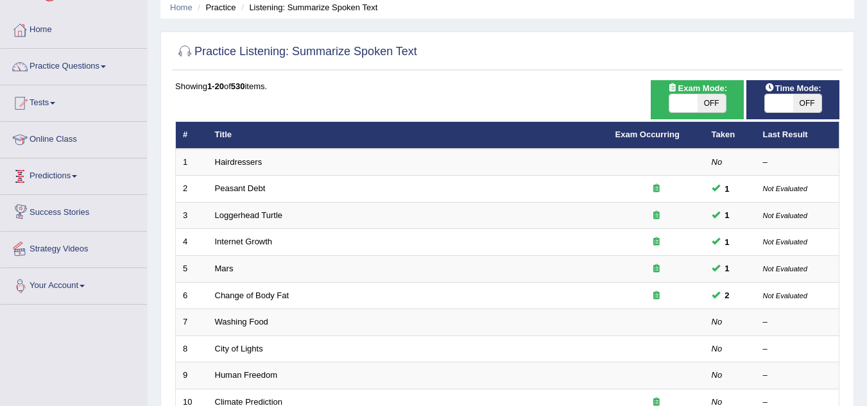
scroll to position [52, 0]
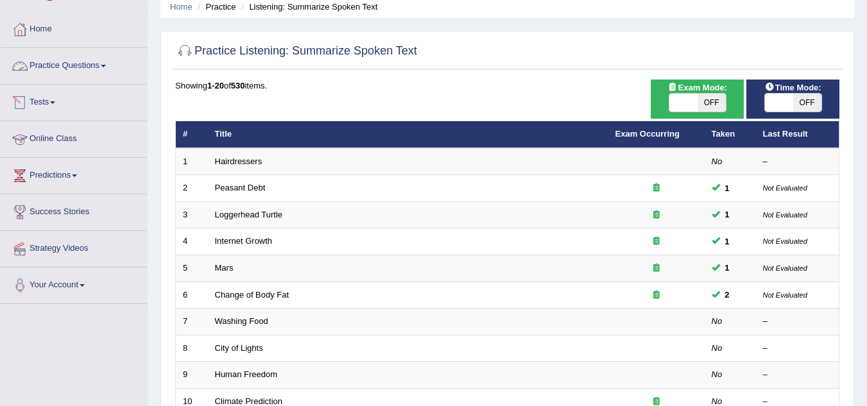
click at [74, 64] on link "Practice Questions" at bounding box center [74, 64] width 146 height 32
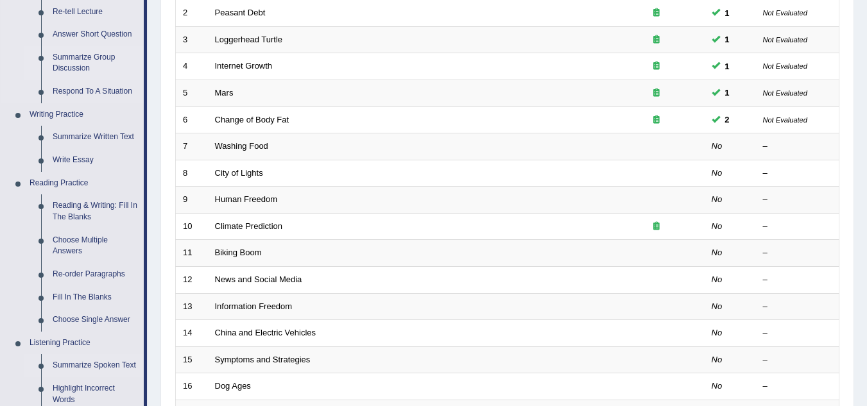
scroll to position [228, 0]
click at [70, 211] on link "Reading & Writing: Fill In The Blanks" at bounding box center [95, 211] width 97 height 34
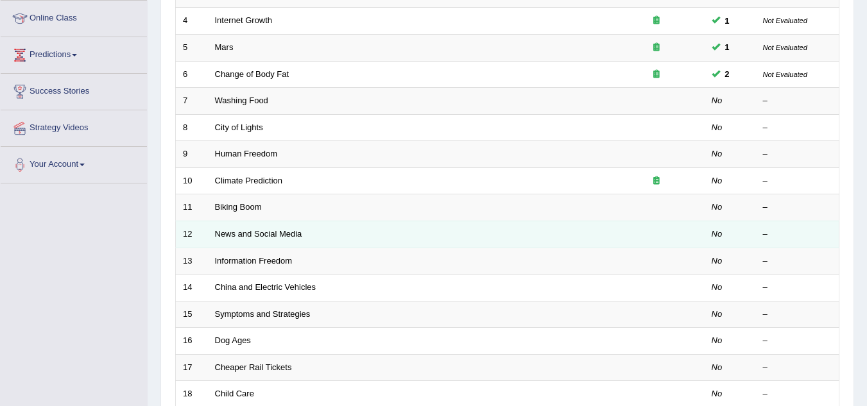
scroll to position [372, 0]
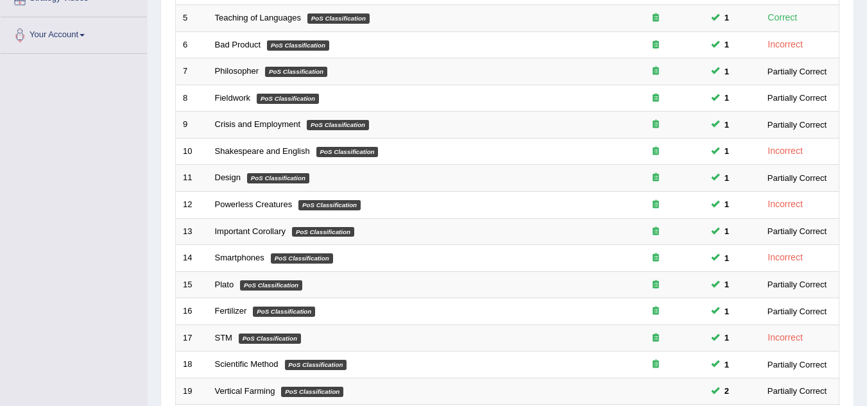
scroll to position [444, 0]
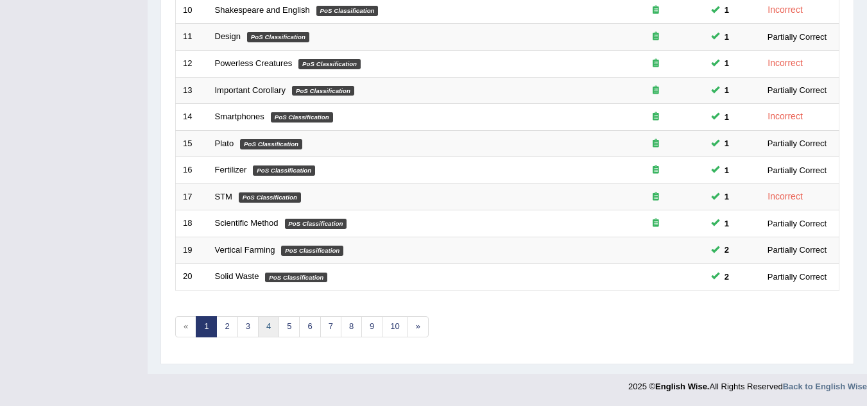
click at [275, 331] on link "4" at bounding box center [268, 326] width 21 height 21
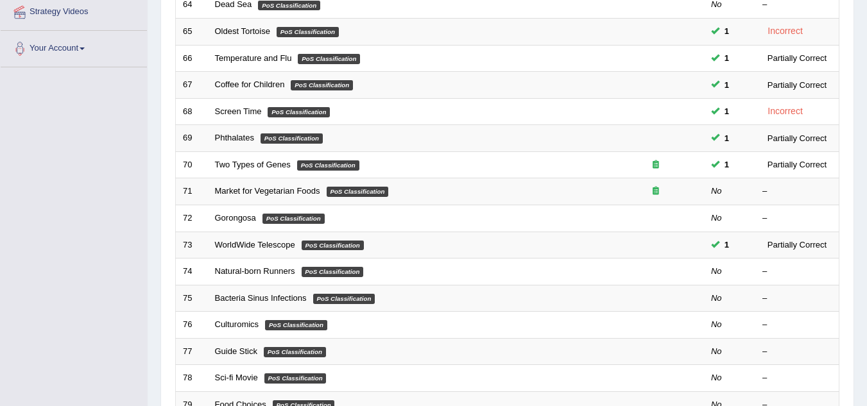
scroll to position [290, 0]
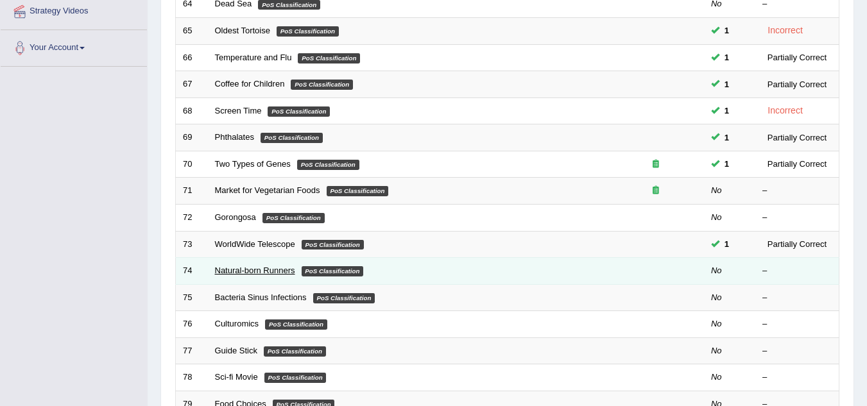
click at [257, 272] on link "Natural-born Runners" at bounding box center [255, 271] width 80 height 10
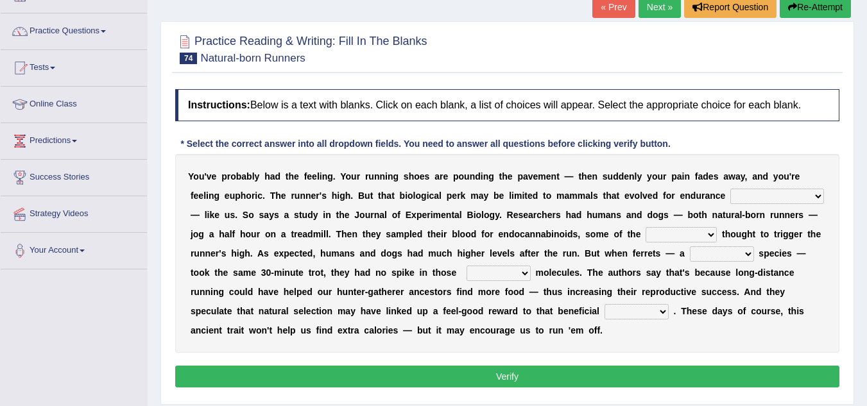
scroll to position [86, 0]
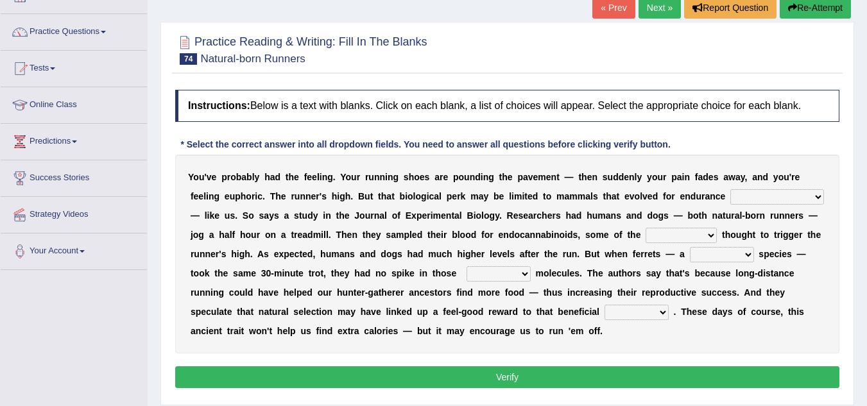
click at [650, 17] on link "Next »" at bounding box center [660, 8] width 42 height 22
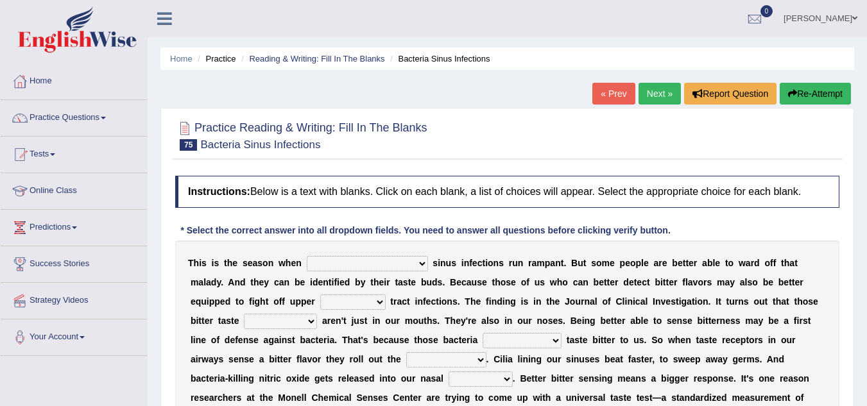
click at [649, 95] on link "Next »" at bounding box center [660, 94] width 42 height 22
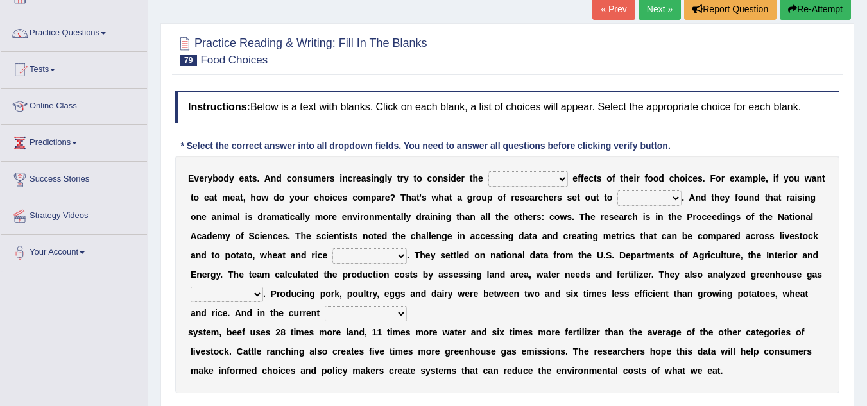
scroll to position [85, 0]
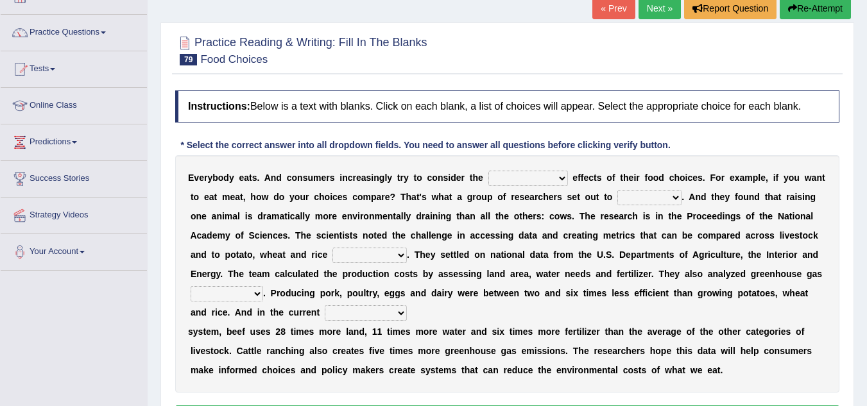
click at [502, 182] on select "spiritual economic environmental material" at bounding box center [529, 178] width 80 height 15
select select "economic"
click at [489, 171] on select "spiritual economic environmental material" at bounding box center [529, 178] width 80 height 15
click at [627, 195] on select "exemplify squander discover purchase" at bounding box center [650, 197] width 64 height 15
click at [653, 187] on div "E v e r y b o d y e a t s . A n d c o n s u m e r s i n c r e a s i n g l y t r…" at bounding box center [507, 274] width 664 height 238
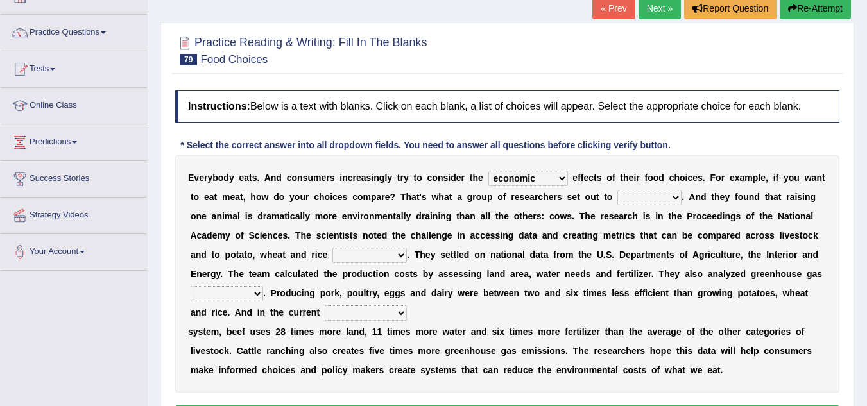
click at [648, 199] on select "exemplify squander discover purchase" at bounding box center [650, 197] width 64 height 15
select select "exemplify"
click at [618, 190] on select "exemplify squander discover purchase" at bounding box center [650, 197] width 64 height 15
click at [645, 201] on select "exemplify squander discover purchase" at bounding box center [650, 197] width 64 height 15
click at [618, 190] on select "exemplify squander discover purchase" at bounding box center [650, 197] width 64 height 15
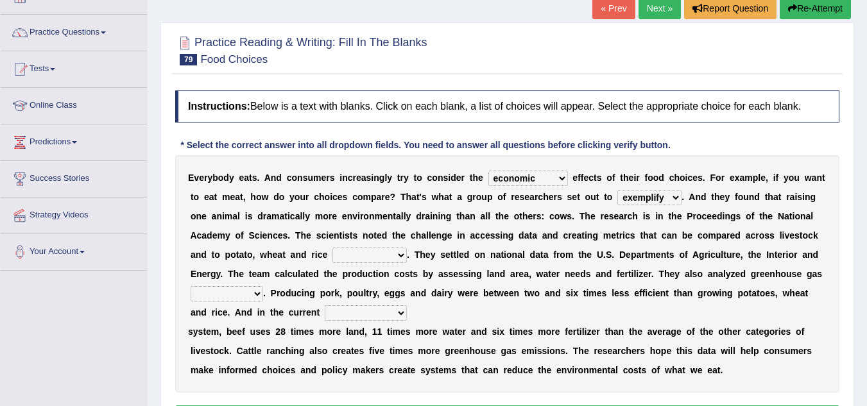
click at [381, 256] on select "production corruption consumption inventory" at bounding box center [370, 255] width 74 height 15
select select "production"
click at [333, 248] on select "production corruption consumption inventory" at bounding box center [370, 255] width 74 height 15
click at [237, 301] on select "conjectures manufacture emissions purification" at bounding box center [227, 293] width 73 height 15
select select "emissions"
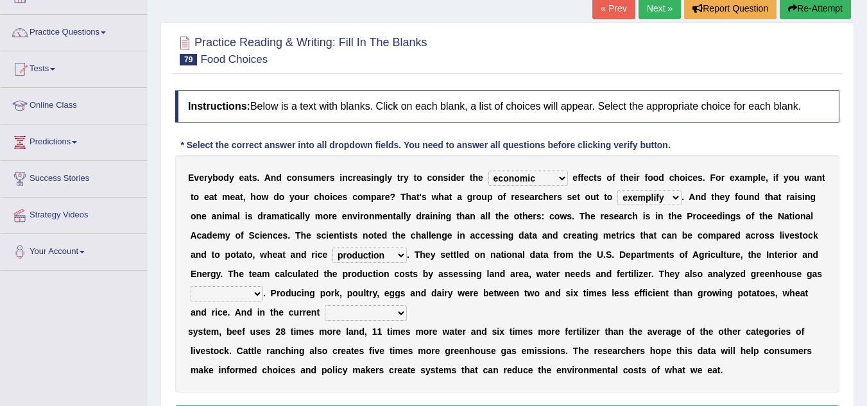
click at [191, 286] on select "conjectures manufacture emissions purification" at bounding box center [227, 293] width 73 height 15
click at [250, 290] on select "conjectures manufacture emissions purification" at bounding box center [227, 293] width 73 height 15
click at [191, 286] on select "conjectures manufacture emissions purification" at bounding box center [227, 293] width 73 height 15
click at [351, 314] on select "agricultural impalpable ungrammatical terminal" at bounding box center [366, 313] width 82 height 15
select select "agricultural"
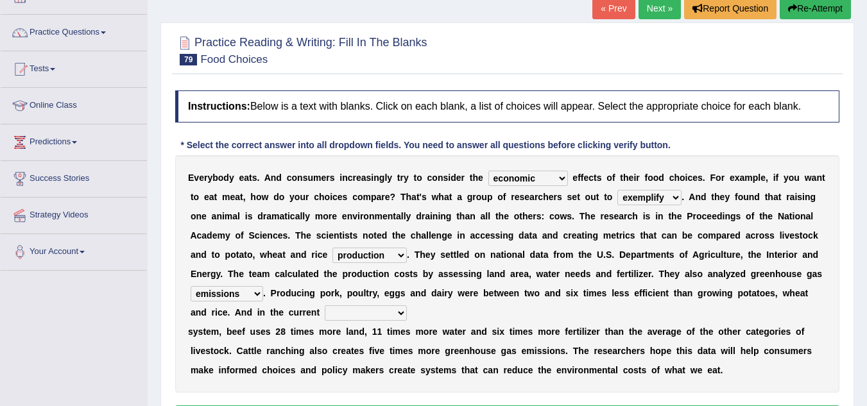
click at [325, 306] on select "agricultural impalpable ungrammatical terminal" at bounding box center [366, 313] width 82 height 15
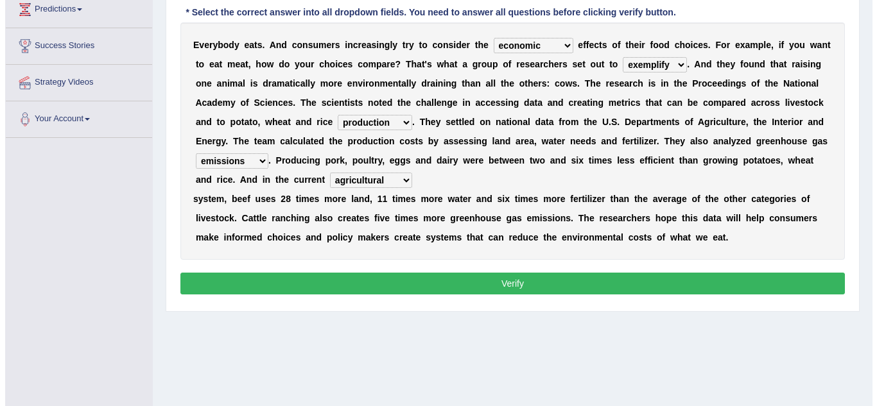
scroll to position [219, 0]
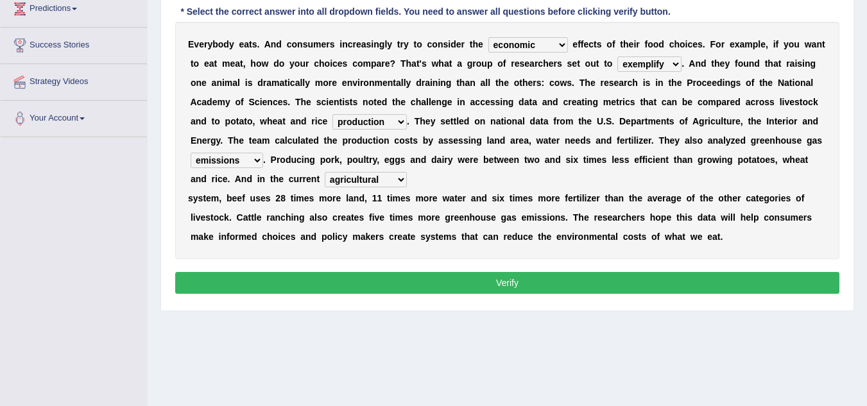
click at [497, 273] on button "Verify" at bounding box center [507, 283] width 664 height 22
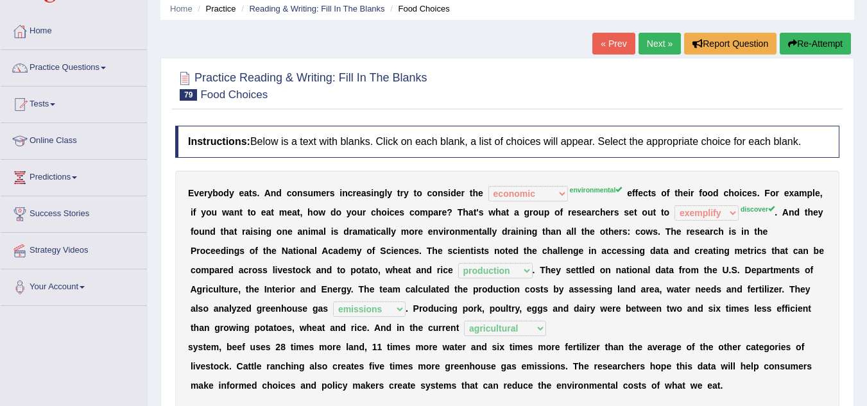
scroll to position [47, 0]
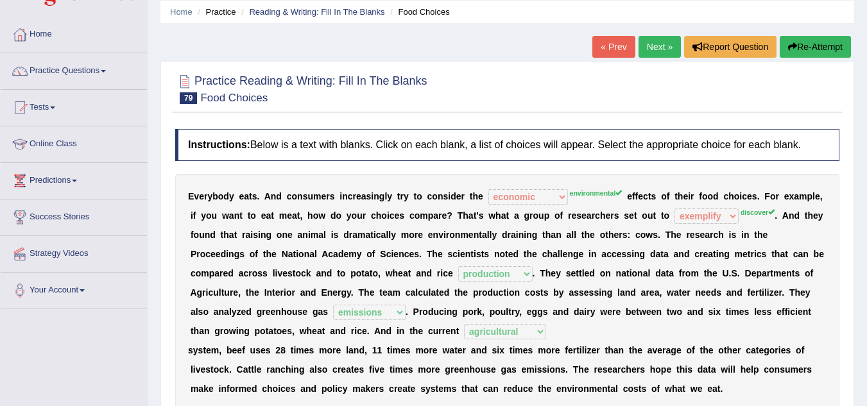
click at [659, 50] on link "Next »" at bounding box center [660, 47] width 42 height 22
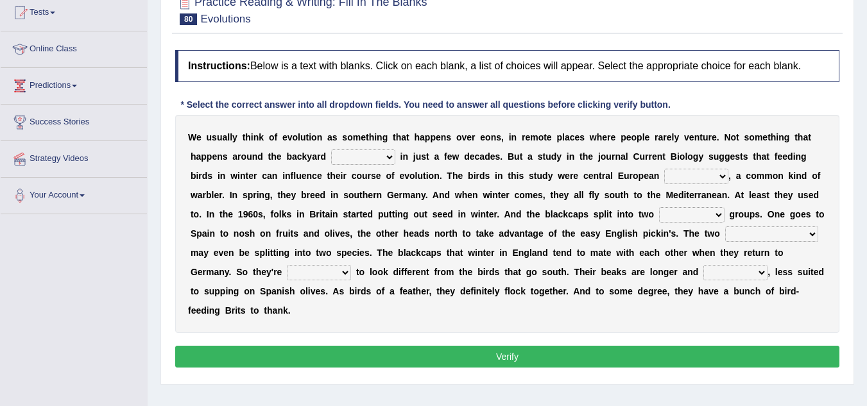
scroll to position [144, 0]
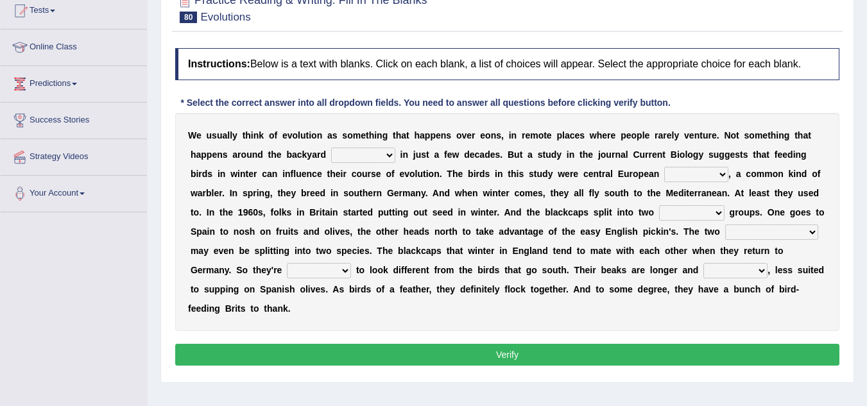
click at [347, 157] on select "beaver believer birdfeeder phonier" at bounding box center [363, 155] width 64 height 15
click at [682, 157] on b "o" at bounding box center [683, 155] width 6 height 10
click at [378, 162] on select "beaver believer birdfeeder phonier" at bounding box center [363, 155] width 64 height 15
select select "birdfeeder"
click at [331, 148] on select "beaver believer birdfeeder phonier" at bounding box center [363, 155] width 64 height 15
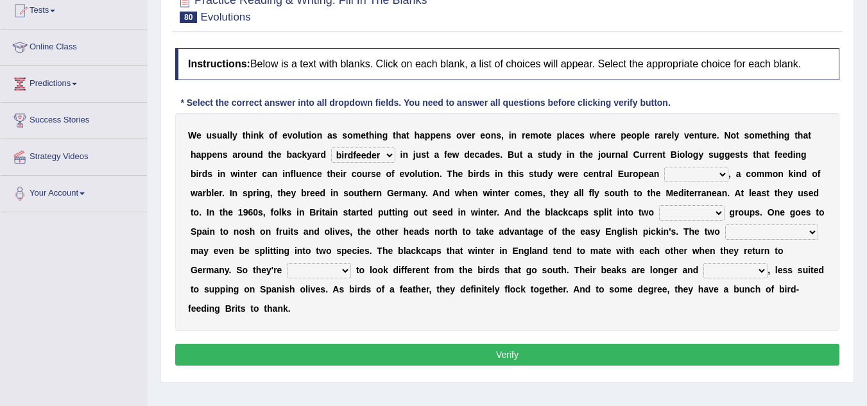
click at [362, 153] on select "beaver believer birdfeeder phonier" at bounding box center [363, 155] width 64 height 15
click at [331, 148] on select "beaver believer birdfeeder phonier" at bounding box center [363, 155] width 64 height 15
click at [682, 176] on select "blackcaps pox flaps chats" at bounding box center [696, 174] width 64 height 15
select select "blackcaps"
click at [664, 167] on select "blackcaps pox flaps chats" at bounding box center [696, 174] width 64 height 15
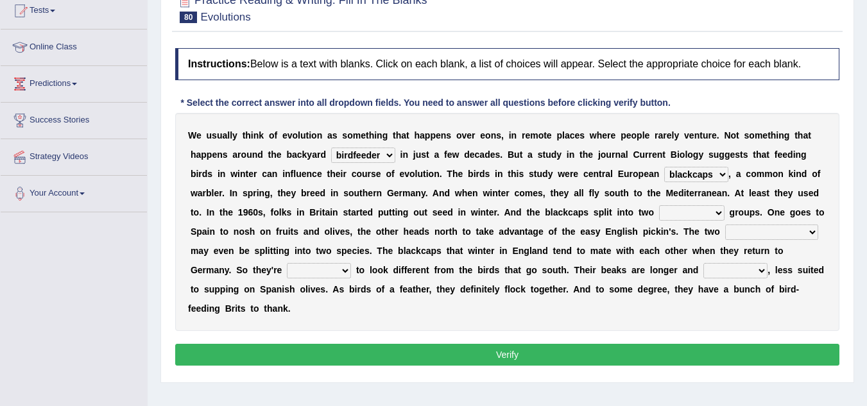
click at [686, 214] on select "distinct bit disconnect split" at bounding box center [691, 212] width 65 height 15
select select "distinct"
click at [659, 205] on select "distinct bit disconnect split" at bounding box center [691, 212] width 65 height 15
click at [696, 211] on select "distinct bit disconnect split" at bounding box center [691, 212] width 65 height 15
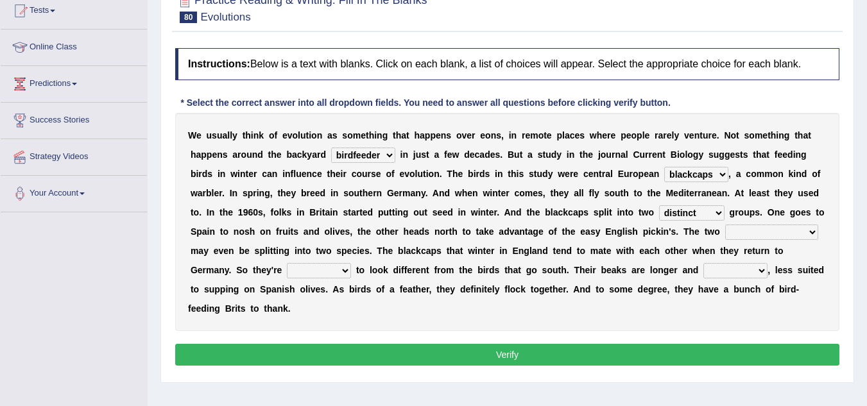
click at [742, 233] on select "elevators populations breakers contraindications" at bounding box center [771, 232] width 93 height 15
select select "populations"
click at [725, 225] on select "elevators populations breakers contraindications" at bounding box center [771, 232] width 93 height 15
click at [325, 269] on select "starting blotting wanting padding" at bounding box center [319, 270] width 64 height 15
select select "starting"
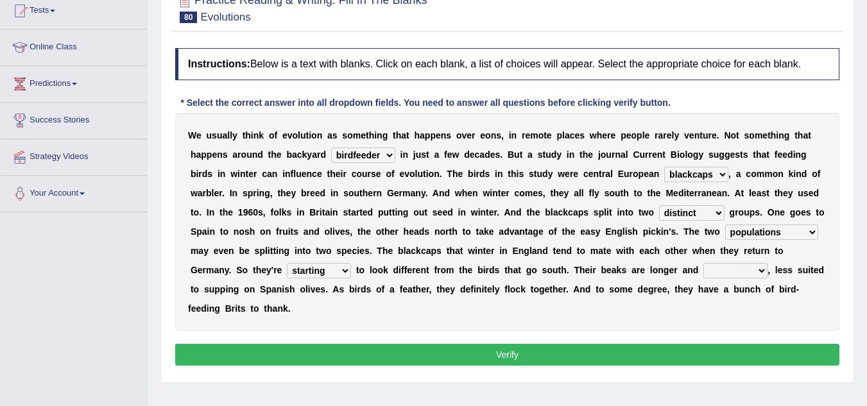
click at [287, 263] on select "starting blotting wanting padding" at bounding box center [319, 270] width 64 height 15
click at [726, 270] on select "freshwater spillover scheduler narrower" at bounding box center [736, 270] width 64 height 15
select select "scheduler"
click at [704, 263] on select "freshwater spillover scheduler narrower" at bounding box center [736, 270] width 64 height 15
click at [701, 347] on button "Verify" at bounding box center [507, 355] width 664 height 22
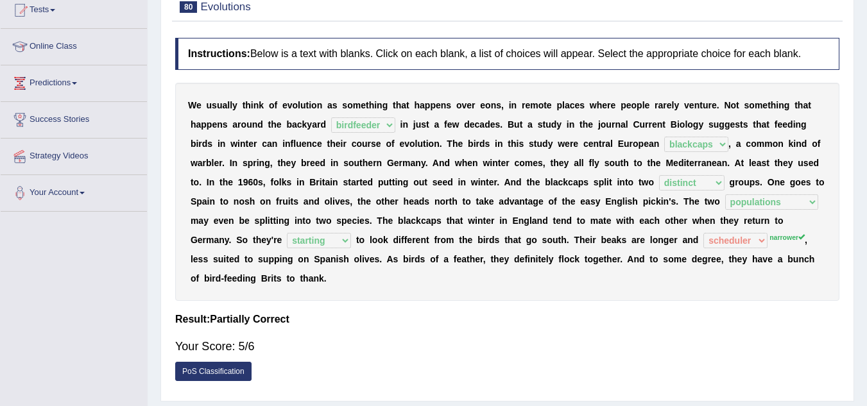
scroll to position [0, 0]
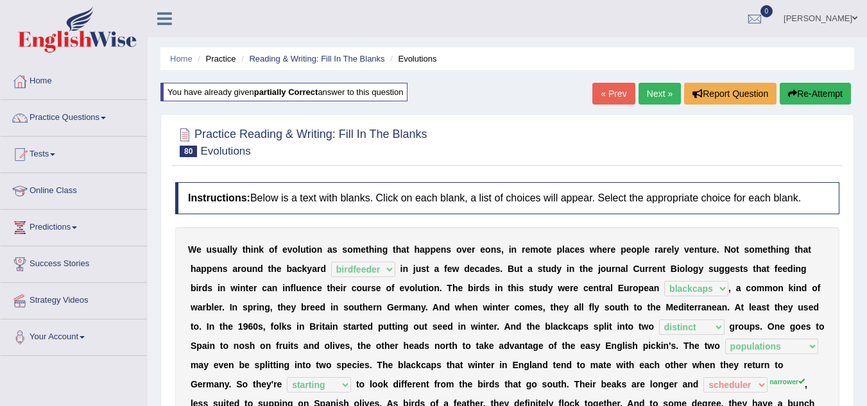
click at [659, 83] on link "Next »" at bounding box center [660, 94] width 42 height 22
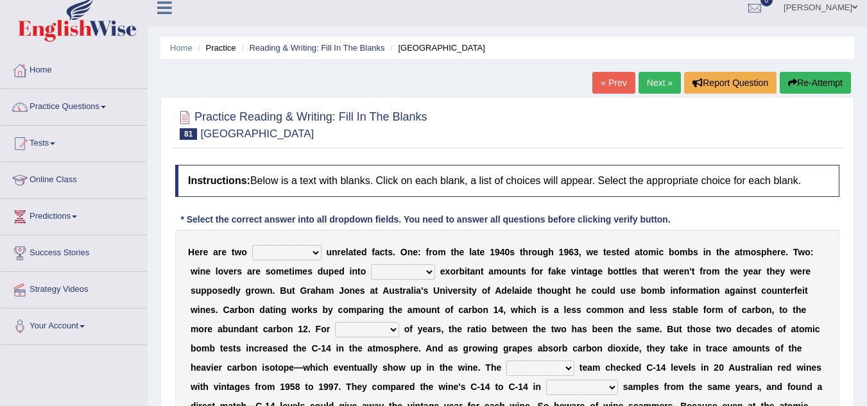
scroll to position [12, 0]
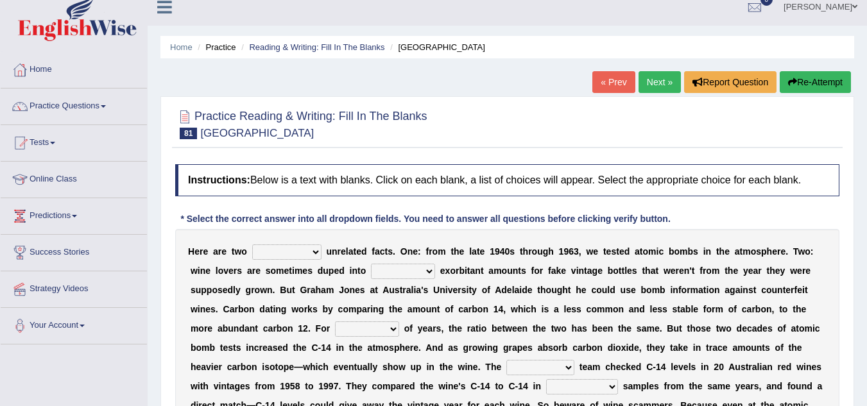
click at [293, 257] on select "seemingly feelingly endearingly entreatingly" at bounding box center [286, 252] width 69 height 15
select select "seemingly"
click at [252, 245] on select "seemingly feelingly endearingly entreatingly" at bounding box center [286, 252] width 69 height 15
click at [300, 256] on select "seemingly feelingly endearingly entreatingly" at bounding box center [286, 252] width 69 height 15
click at [252, 245] on select "seemingly feelingly endearingly entreatingly" at bounding box center [286, 252] width 69 height 15
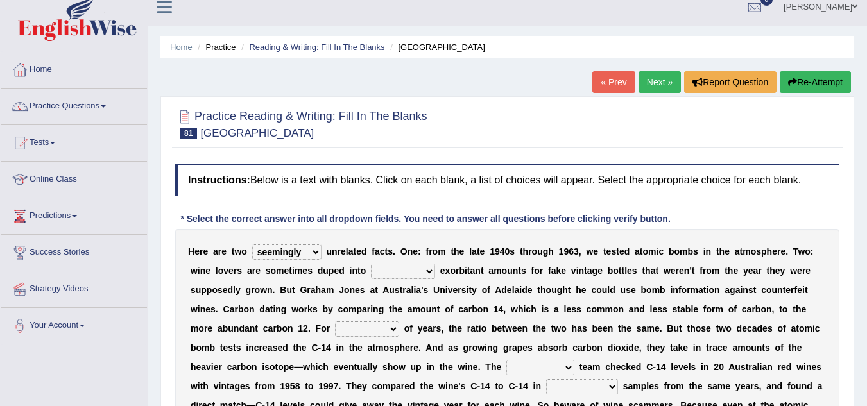
click at [397, 270] on select "dipping trekking spending swinging" at bounding box center [403, 271] width 64 height 15
select select "dipping"
click at [371, 264] on select "dipping trekking spending swinging" at bounding box center [403, 271] width 64 height 15
click at [417, 270] on select "dipping trekking spending swinging" at bounding box center [403, 271] width 64 height 15
click at [371, 264] on select "dipping trekking spending swinging" at bounding box center [403, 271] width 64 height 15
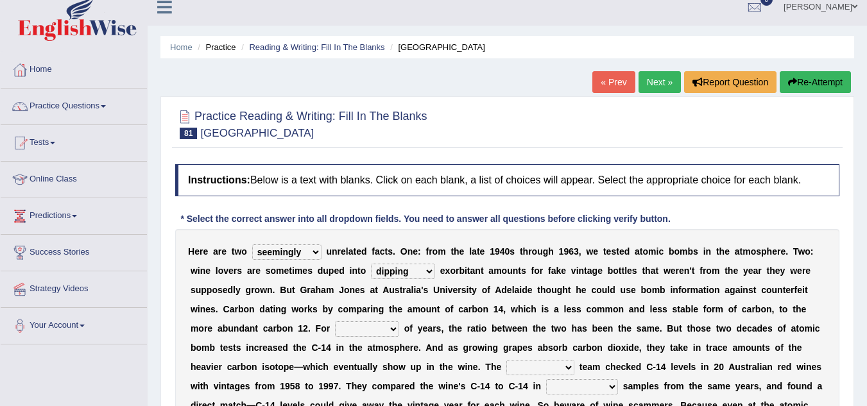
click at [386, 331] on select "couples much thousands numerous" at bounding box center [367, 329] width 64 height 15
click at [335, 322] on select "couples much thousands numerous" at bounding box center [367, 329] width 64 height 15
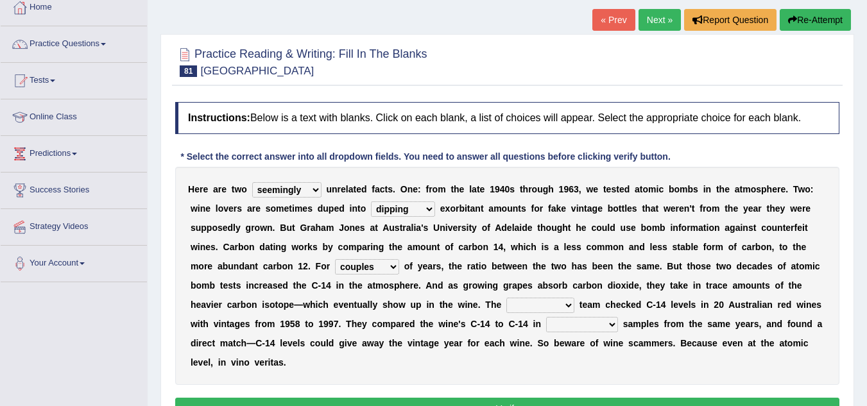
scroll to position [74, 0]
click at [360, 264] on select "couples much thousands numerous" at bounding box center [367, 266] width 64 height 15
click at [335, 259] on select "couples much thousands numerous" at bounding box center [367, 266] width 64 height 15
click at [354, 270] on select "couples much thousands numerous" at bounding box center [367, 266] width 64 height 15
select select "numerous"
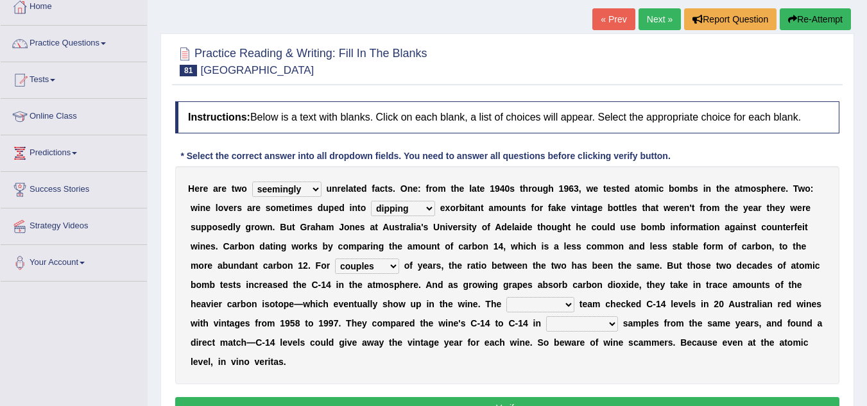
click at [335, 259] on select "couples much thousands numerous" at bounding box center [367, 266] width 64 height 15
click at [527, 299] on select "research individual preparation strange" at bounding box center [541, 304] width 68 height 15
select select "research"
click at [507, 297] on select "research individual preparation strange" at bounding box center [541, 304] width 68 height 15
click at [589, 323] on select "physical atmospheric fluid solid" at bounding box center [582, 323] width 72 height 15
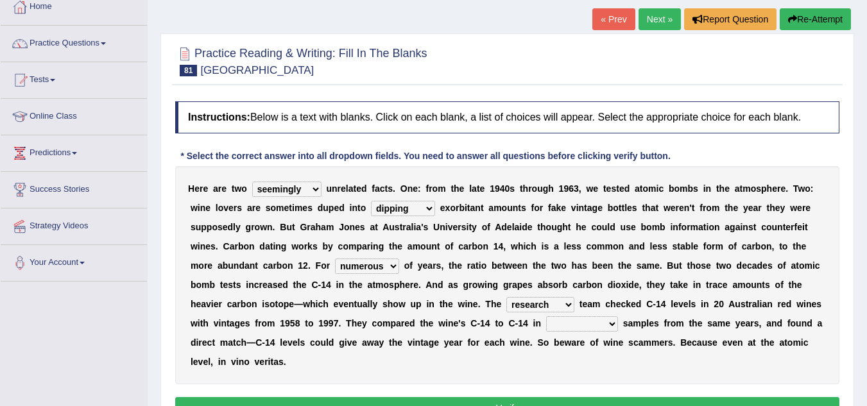
select select "physical"
click at [546, 316] on select "physical atmospheric fluid solid" at bounding box center [582, 323] width 72 height 15
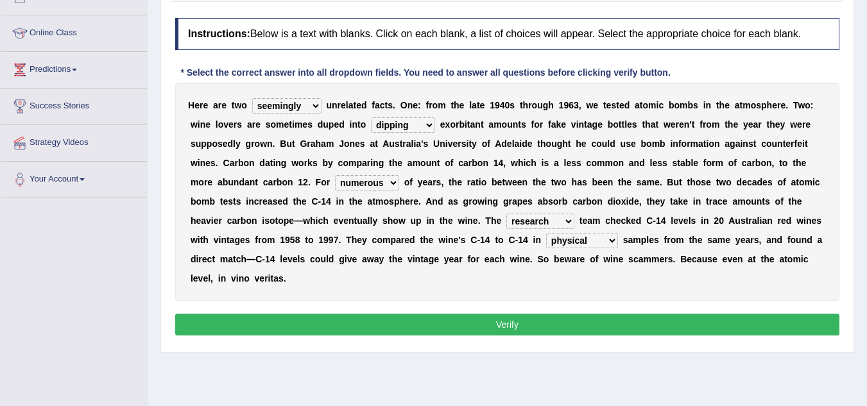
scroll to position [159, 0]
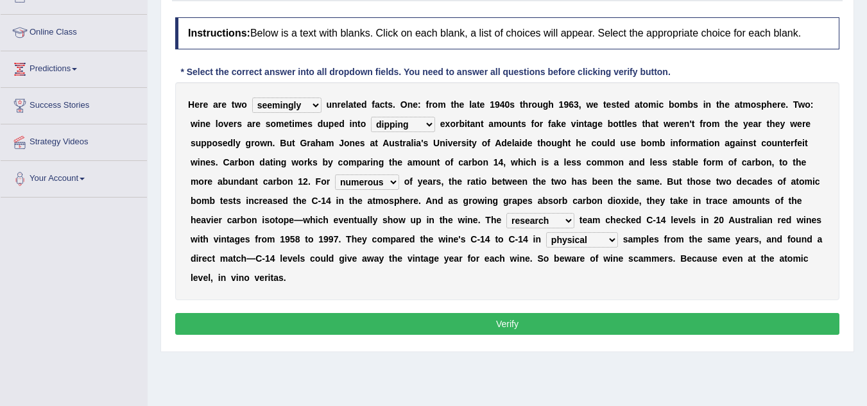
click at [535, 325] on button "Verify" at bounding box center [507, 324] width 664 height 22
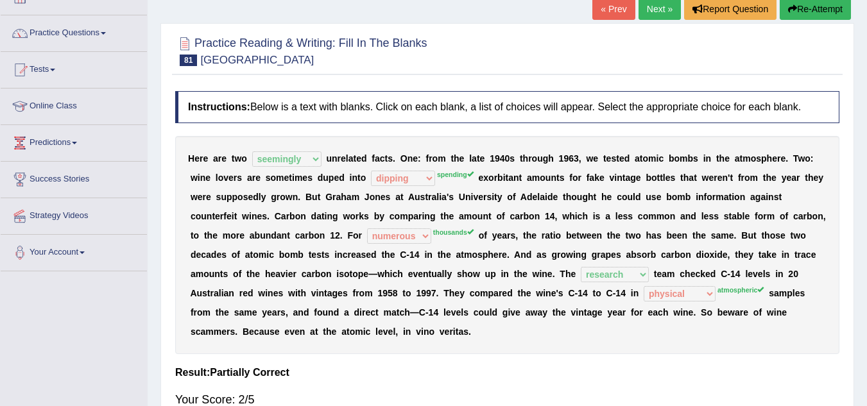
scroll to position [85, 0]
click at [654, 6] on link "Next »" at bounding box center [660, 8] width 42 height 22
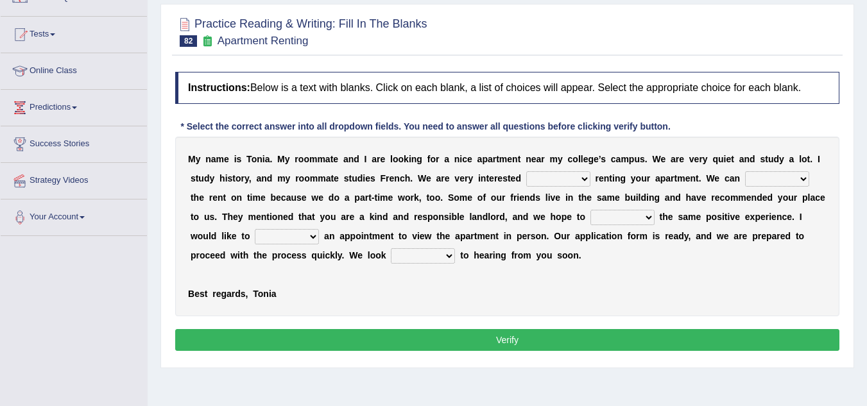
scroll to position [121, 0]
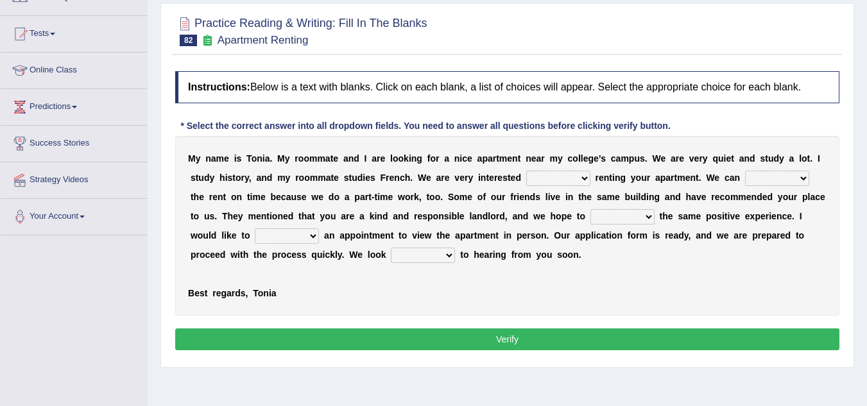
click at [562, 180] on select "for about at in" at bounding box center [558, 178] width 64 height 15
select select "for"
click at [526, 171] on select "for about at in" at bounding box center [558, 178] width 64 height 15
click at [569, 177] on select "for about at in" at bounding box center [558, 178] width 64 height 15
click at [526, 171] on select "for about at in" at bounding box center [558, 178] width 64 height 15
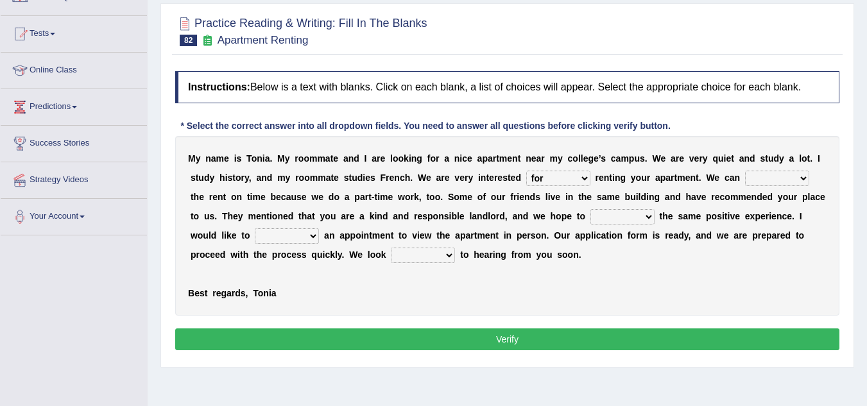
click at [782, 175] on select "afford get pay bring" at bounding box center [777, 178] width 64 height 15
select select "pay"
click at [745, 171] on select "afford get pay bring" at bounding box center [777, 178] width 64 height 15
click at [617, 219] on select "form meet have decide" at bounding box center [623, 216] width 64 height 15
select select "have"
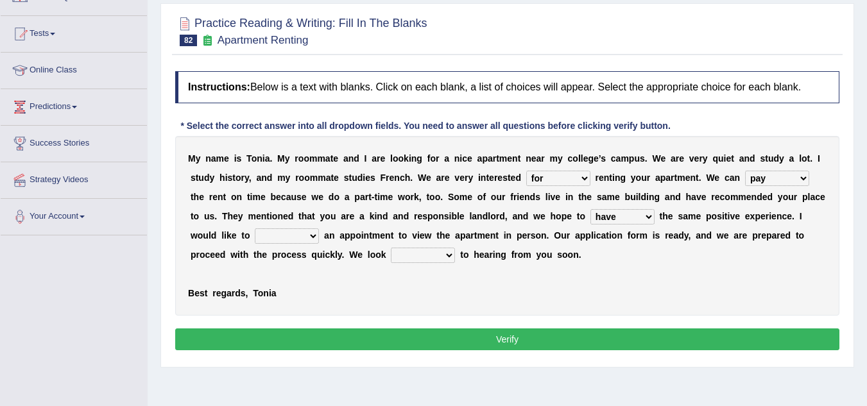
click at [591, 209] on select "form meet have decide" at bounding box center [623, 216] width 64 height 15
click at [287, 234] on select "own recall revise make" at bounding box center [287, 236] width 64 height 15
click at [293, 322] on div "Instructions: Below is a text with blanks. Click on each blank, a list of choic…" at bounding box center [507, 213] width 671 height 296
click at [457, 256] on b at bounding box center [457, 255] width 5 height 10
click at [431, 256] on select "around out in forward" at bounding box center [423, 255] width 64 height 15
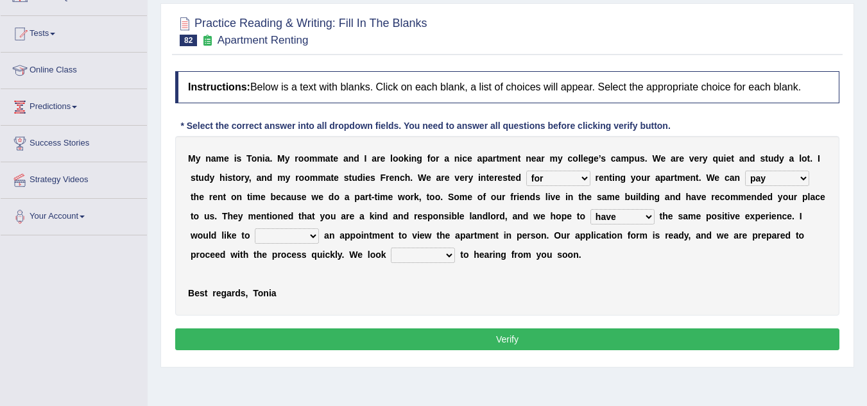
select select "forward"
click at [391, 248] on select "around out in forward" at bounding box center [423, 255] width 64 height 15
click at [300, 241] on select "own recall revise make" at bounding box center [287, 236] width 64 height 15
select select "make"
click at [255, 229] on select "own recall revise make" at bounding box center [287, 236] width 64 height 15
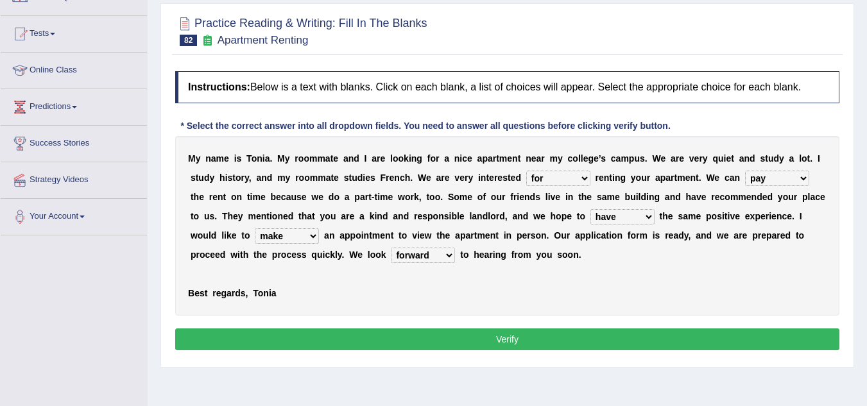
click at [412, 333] on button "Verify" at bounding box center [507, 340] width 664 height 22
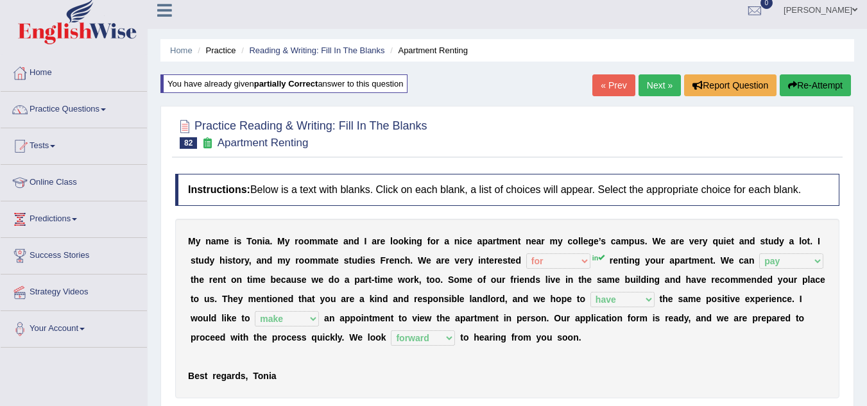
scroll to position [6, 0]
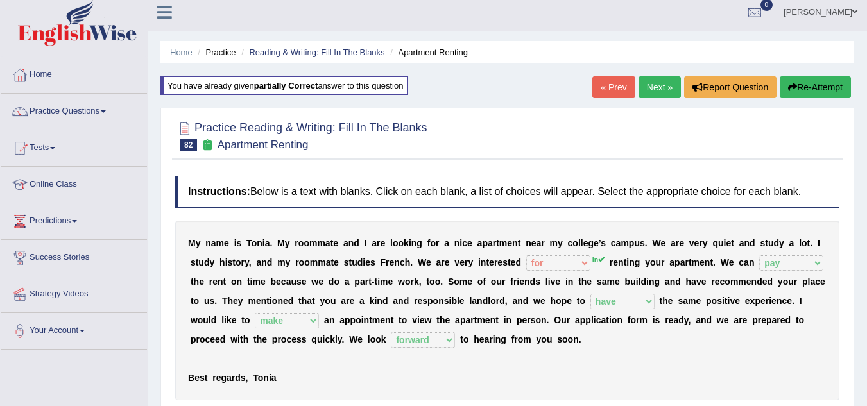
click at [653, 81] on link "Next »" at bounding box center [660, 87] width 42 height 22
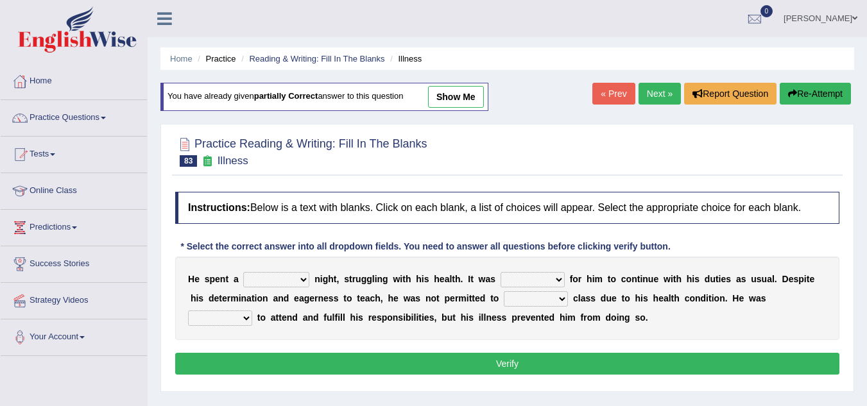
click at [281, 286] on select "cheerful restful meaningful painful" at bounding box center [276, 279] width 66 height 15
click at [650, 90] on link "Next »" at bounding box center [660, 94] width 42 height 22
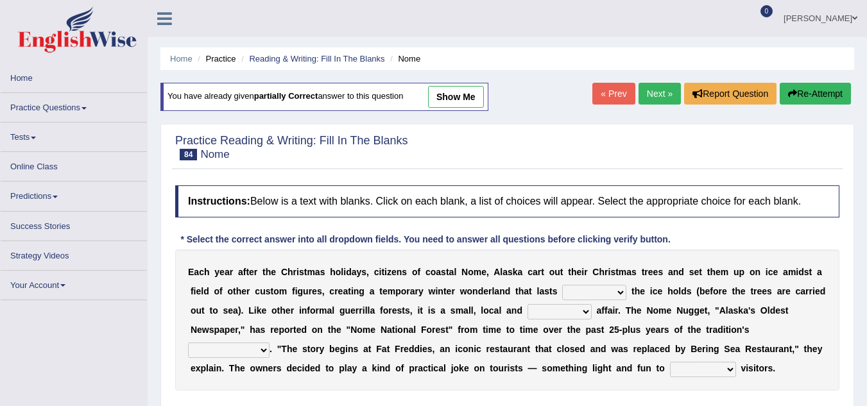
click at [650, 90] on link "Next »" at bounding box center [660, 94] width 42 height 22
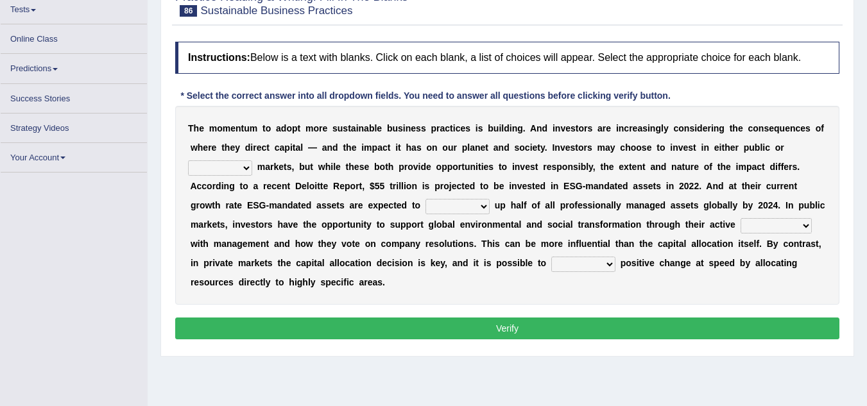
scroll to position [144, 0]
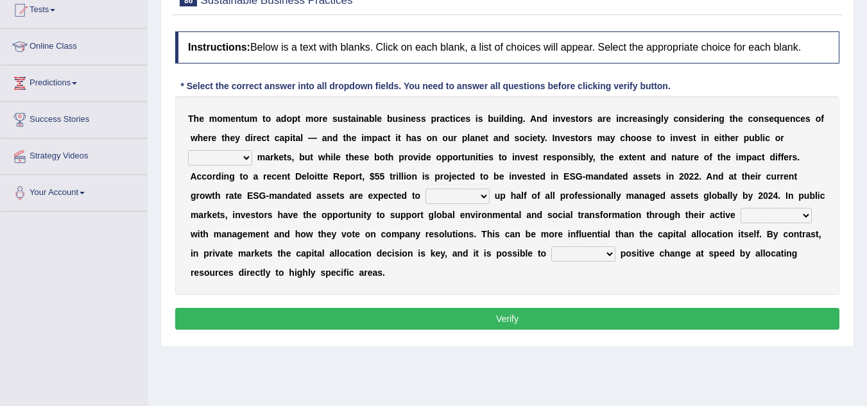
click at [177, 166] on div "T h e m o m e n t u m t o a d o p t m o r e s u s t a i n a b l e b u s i n e s…" at bounding box center [507, 195] width 664 height 199
click at [218, 163] on select "financial material written private" at bounding box center [220, 157] width 64 height 15
select select "private"
click at [188, 150] on select "financial material written private" at bounding box center [220, 157] width 64 height 15
click at [471, 196] on select "build use make add" at bounding box center [458, 196] width 64 height 15
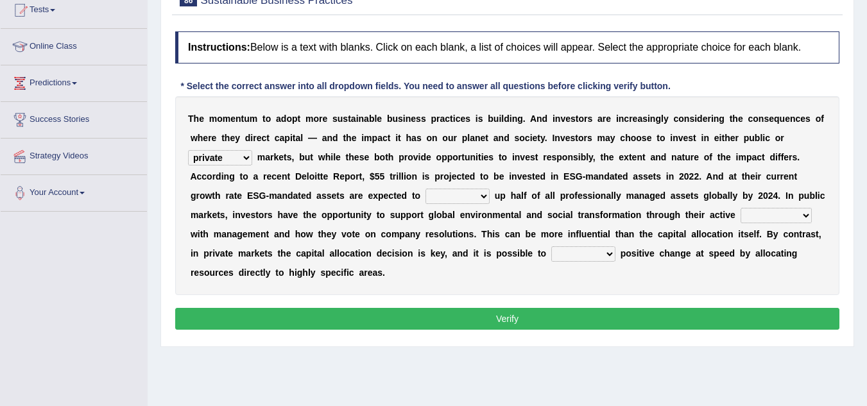
select select "build"
click at [426, 189] on select "build use make add" at bounding box center [458, 196] width 64 height 15
click at [778, 221] on select "engagement service squabble investment" at bounding box center [776, 215] width 71 height 15
select select "engagement"
click at [741, 208] on select "engagement service squabble investment" at bounding box center [776, 215] width 71 height 15
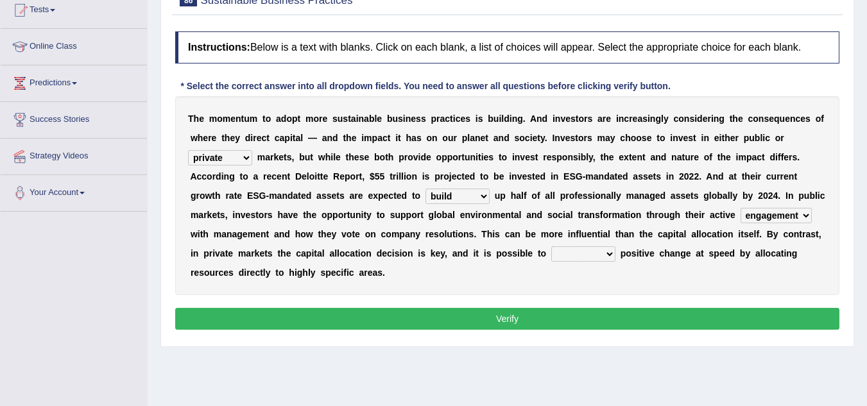
click at [575, 255] on select "prove collapse drive restore" at bounding box center [583, 254] width 64 height 15
select select "prove"
click at [551, 247] on select "prove collapse drive restore" at bounding box center [583, 254] width 64 height 15
click at [502, 320] on button "Verify" at bounding box center [507, 319] width 664 height 22
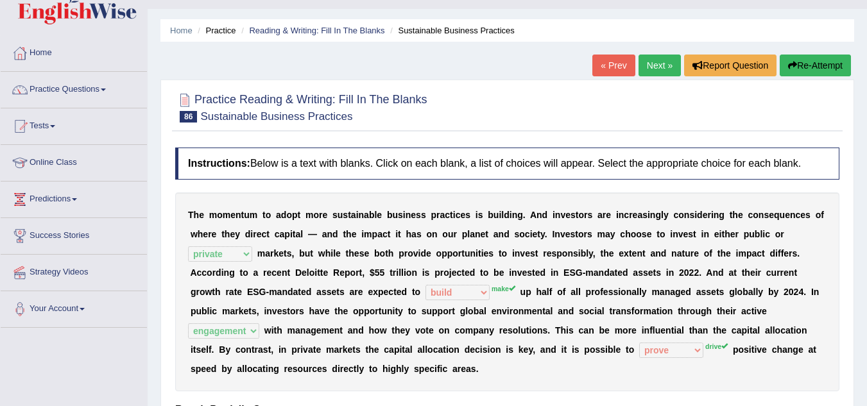
scroll to position [28, 0]
click at [647, 70] on link "Next »" at bounding box center [660, 66] width 42 height 22
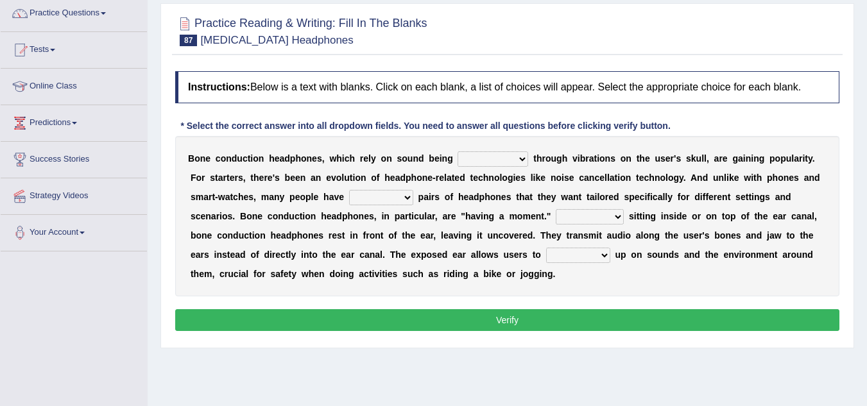
scroll to position [107, 0]
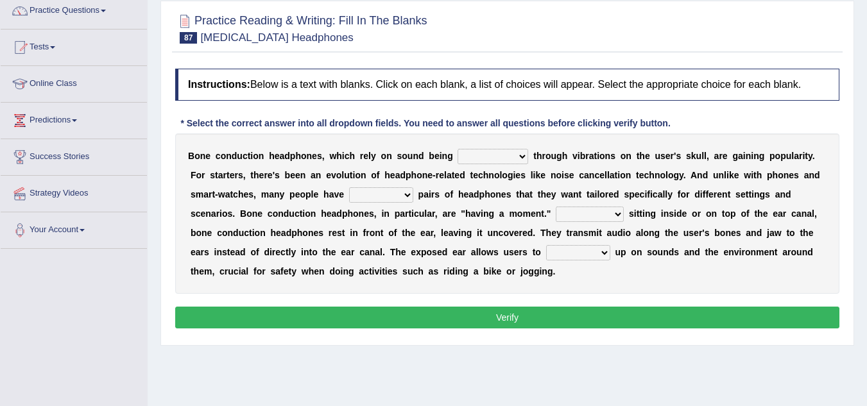
click at [485, 157] on select "formed counted transformed transmitted" at bounding box center [493, 156] width 71 height 15
select select "formed"
click at [458, 149] on select "formed counted transformed transmitted" at bounding box center [493, 156] width 71 height 15
click at [571, 311] on button "Verify" at bounding box center [507, 318] width 664 height 22
